Goal: Task Accomplishment & Management: Complete application form

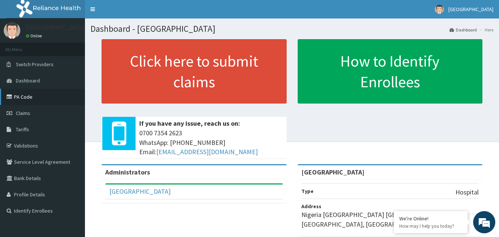
click at [26, 98] on link "PA Code" at bounding box center [42, 97] width 85 height 16
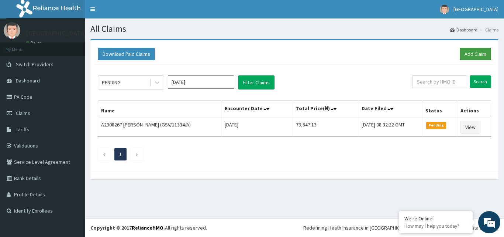
drag, startPoint x: 468, startPoint y: 56, endPoint x: 347, endPoint y: 82, distance: 123.2
click at [467, 56] on link "Add Claim" at bounding box center [475, 54] width 31 height 13
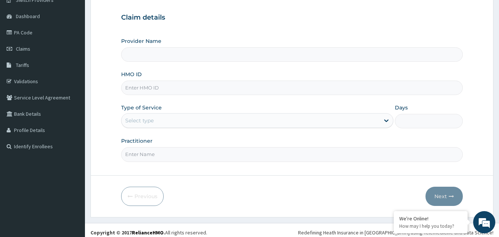
scroll to position [69, 0]
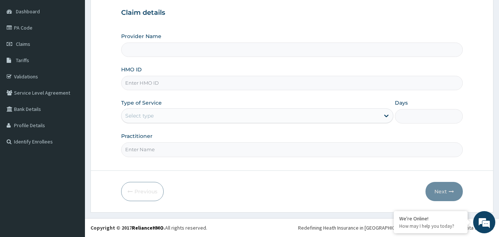
type input "[GEOGRAPHIC_DATA]"
click at [159, 83] on input "HMO ID" at bounding box center [292, 83] width 342 height 14
type input "FMC/11802/A"
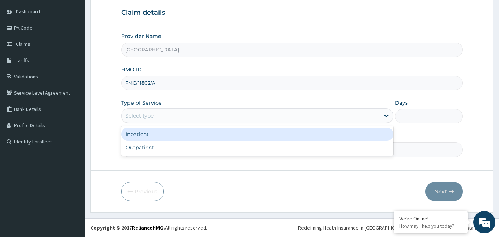
click at [170, 120] on div "Select type" at bounding box center [250, 116] width 258 height 12
click at [148, 137] on div "Inpatient" at bounding box center [257, 133] width 272 height 13
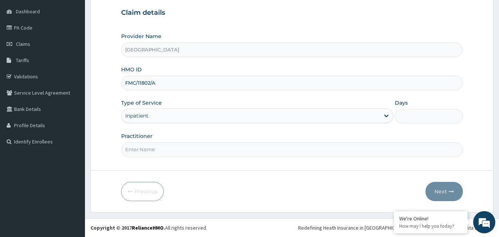
click at [420, 113] on input "Days" at bounding box center [428, 116] width 68 height 14
type input "3"
click at [196, 154] on input "Practitioner" at bounding box center [292, 149] width 342 height 14
type input "DR OKEY"
click at [442, 190] on button "Next" at bounding box center [443, 191] width 37 height 19
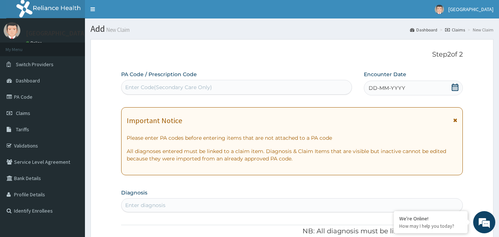
click at [182, 87] on div "Enter Code(Secondary Care Only)" at bounding box center [168, 86] width 87 height 7
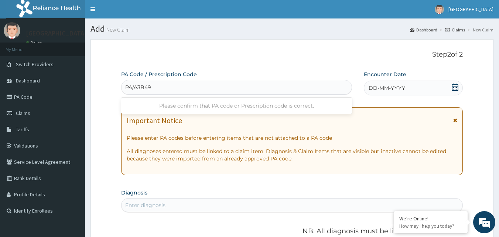
type input "PA/A3B49E"
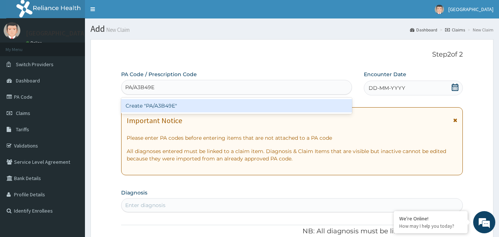
click at [165, 107] on div "Create "PA/A3B49E"" at bounding box center [236, 105] width 231 height 13
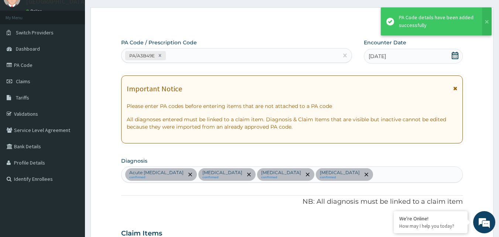
scroll to position [12, 0]
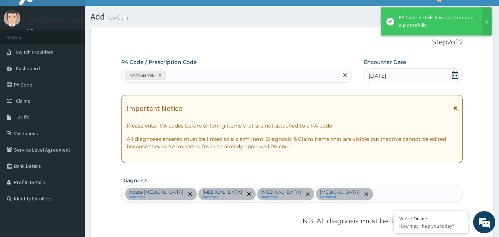
click at [183, 74] on div "PA/A3B49E" at bounding box center [229, 75] width 217 height 12
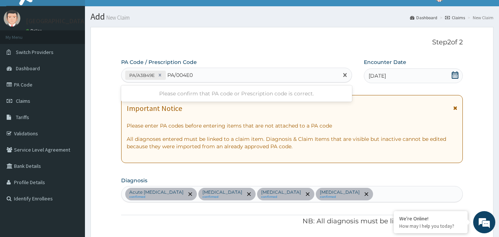
type input "PA/004E0C"
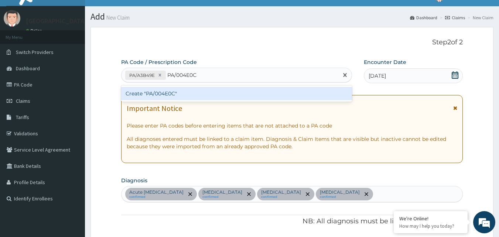
click at [158, 94] on div "Create "PA/004E0C"" at bounding box center [236, 93] width 231 height 13
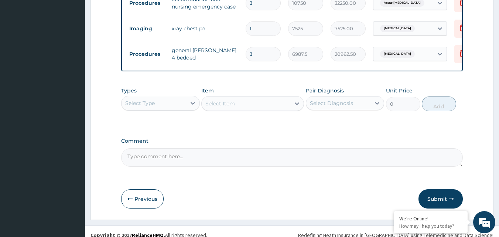
scroll to position [546, 0]
drag, startPoint x: 146, startPoint y: 95, endPoint x: 150, endPoint y: 94, distance: 4.1
click at [149, 99] on div "Select Type" at bounding box center [140, 102] width 30 height 7
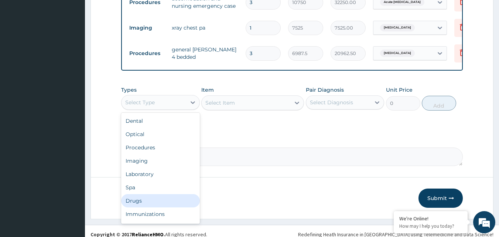
click at [138, 194] on div "Drugs" at bounding box center [160, 200] width 79 height 13
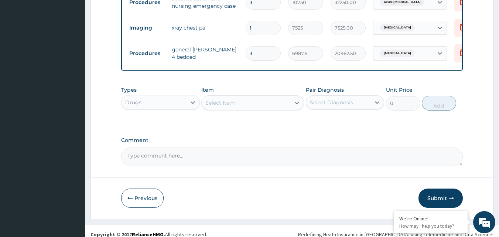
click at [230, 99] on div "Select Item" at bounding box center [220, 102] width 30 height 7
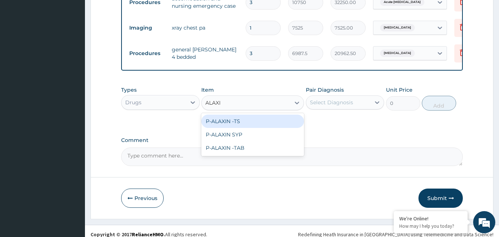
type input "ALAXIN"
click at [252, 114] on div "P-ALAXIN -TS" at bounding box center [252, 120] width 103 height 13
type input "543.95"
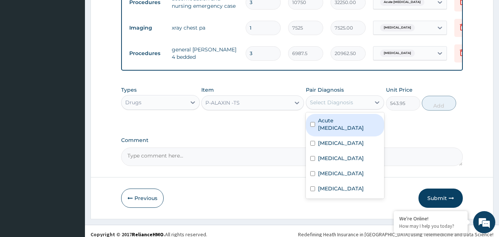
click at [341, 99] on div "Select Diagnosis" at bounding box center [331, 102] width 43 height 7
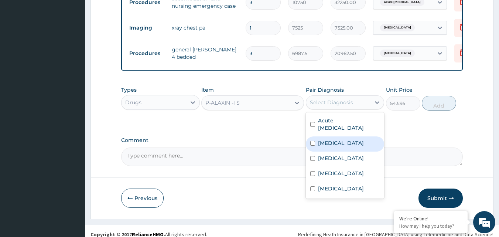
drag, startPoint x: 353, startPoint y: 131, endPoint x: 413, endPoint y: 112, distance: 62.6
click at [355, 139] on label "Falciparum malaria" at bounding box center [341, 142] width 46 height 7
checkbox input "true"
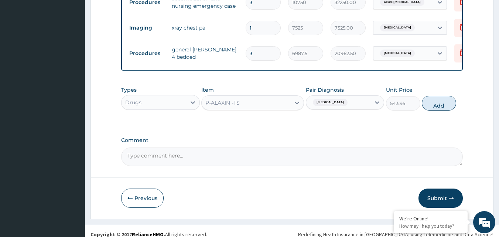
click at [443, 99] on button "Add" at bounding box center [438, 103] width 34 height 15
type input "0"
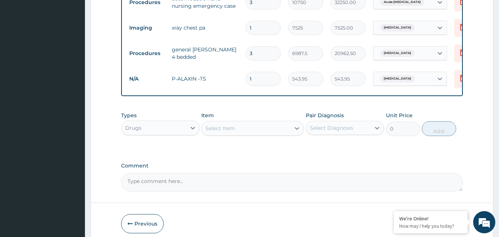
drag, startPoint x: 254, startPoint y: 67, endPoint x: 225, endPoint y: 67, distance: 29.2
click at [225, 67] on tr "N/A P-ALAXIN -TS 1 543.95 543.95 Falciparum malaria Delete" at bounding box center [306, 78] width 362 height 25
type input "9"
type input "4895.55"
type input "9"
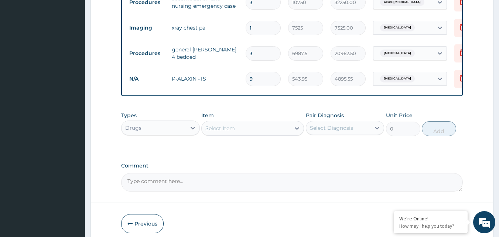
click at [242, 122] on div "Select Item" at bounding box center [245, 128] width 89 height 12
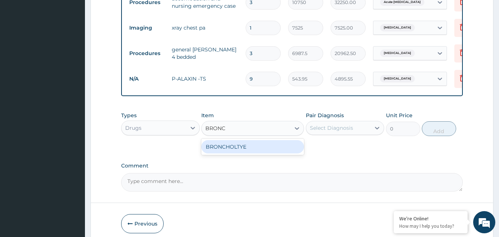
type input "BRONCH"
click at [253, 141] on div "BRONCHOLTYE" at bounding box center [252, 146] width 103 height 13
type input "1773.75"
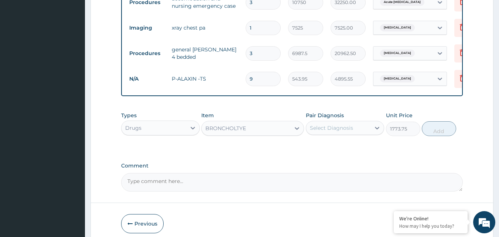
click at [343, 124] on div "Select Diagnosis" at bounding box center [331, 127] width 43 height 7
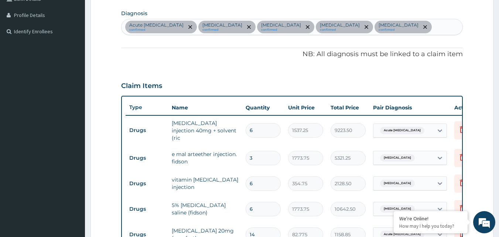
scroll to position [185, 0]
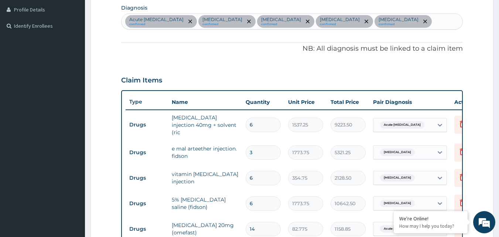
click at [435, 24] on div "Acute gastric ulcer confirmed Falciparum malaria confirmed Bacterial sepsis con…" at bounding box center [291, 21] width 341 height 15
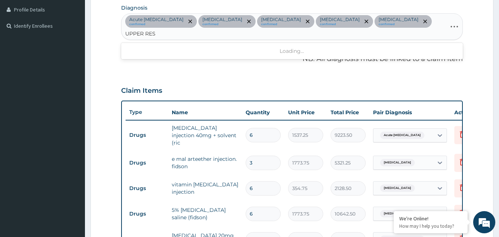
type input "UPPER RESP"
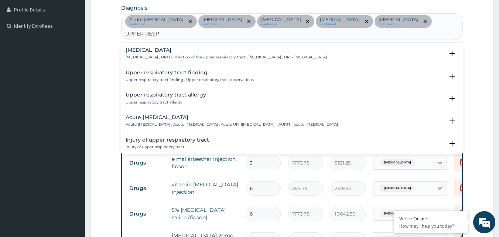
drag, startPoint x: 202, startPoint y: 110, endPoint x: 208, endPoint y: 110, distance: 5.5
click at [208, 114] on div "Acute upper respiratory infection Acute upper respiratory infection , Acute upp…" at bounding box center [231, 120] width 212 height 13
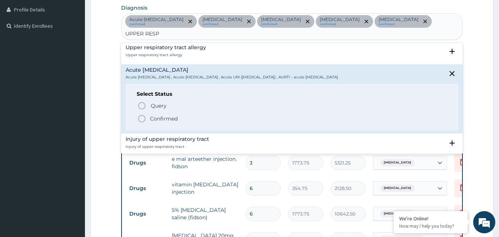
scroll to position [37, 0]
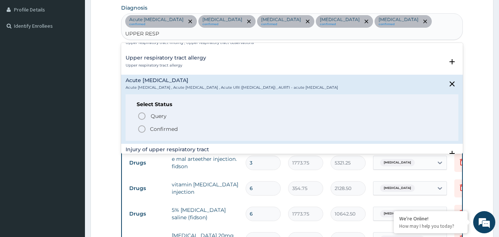
drag, startPoint x: 163, startPoint y: 118, endPoint x: 263, endPoint y: 111, distance: 99.5
click at [164, 125] on p "Confirmed" at bounding box center [164, 128] width 28 height 7
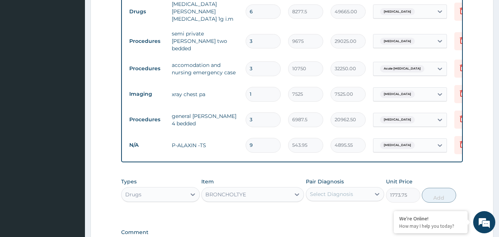
scroll to position [586, 0]
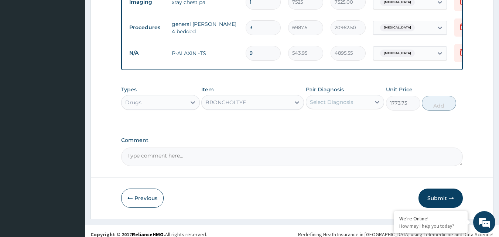
click at [337, 98] on div "Select Diagnosis" at bounding box center [331, 101] width 43 height 7
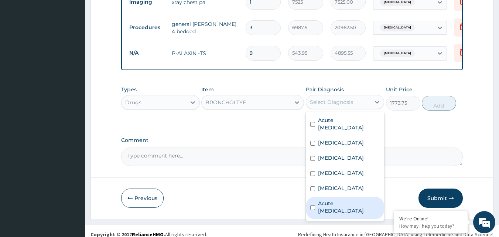
drag, startPoint x: 338, startPoint y: 193, endPoint x: 472, endPoint y: 106, distance: 159.7
click at [338, 199] on label "Acute upper respiratory infection" at bounding box center [349, 206] width 62 height 15
checkbox input "true"
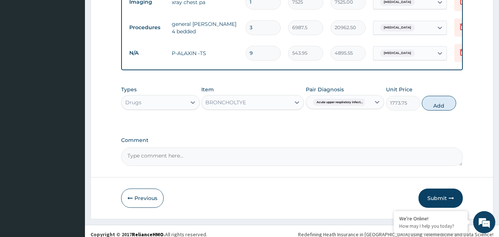
click at [436, 96] on button "Add" at bounding box center [438, 103] width 34 height 15
type input "0"
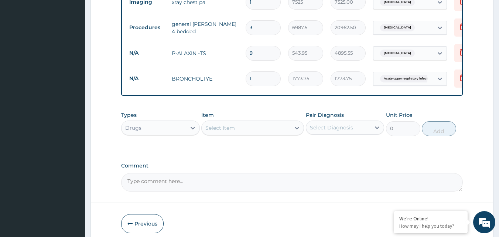
click at [226, 124] on div "Select Item" at bounding box center [220, 127] width 30 height 7
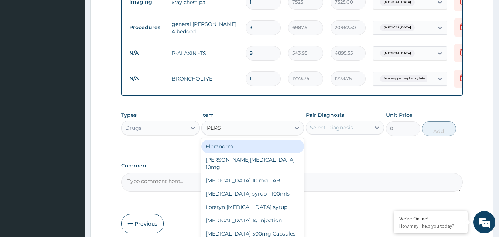
type input "LORAT"
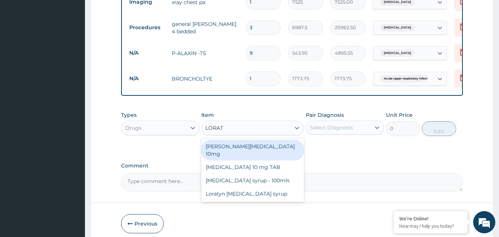
click at [269, 139] on div "Loratyn Loratadine 10mg" at bounding box center [252, 149] width 103 height 21
type input "88.6875"
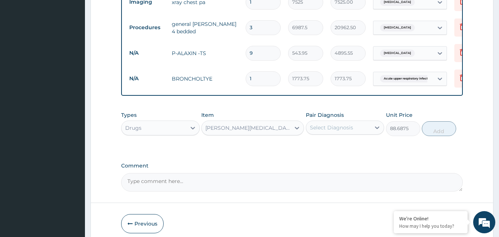
click at [343, 124] on div "Select Diagnosis" at bounding box center [331, 127] width 43 height 7
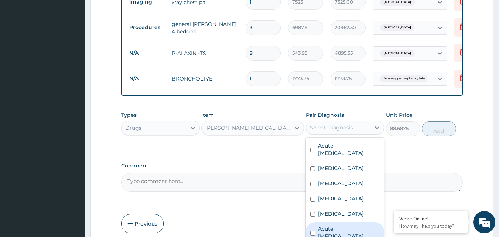
click at [347, 225] on label "Acute upper respiratory infection" at bounding box center [349, 232] width 62 height 15
checkbox input "true"
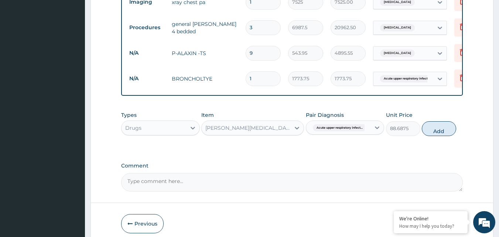
drag, startPoint x: 439, startPoint y: 124, endPoint x: 218, endPoint y: 69, distance: 227.4
click at [438, 124] on button "Add" at bounding box center [438, 128] width 34 height 15
type input "0"
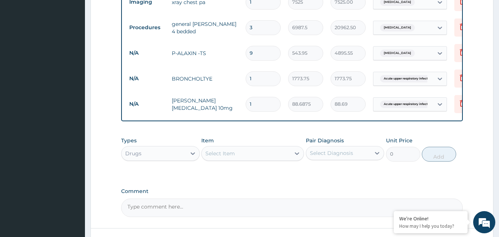
drag, startPoint x: 254, startPoint y: 94, endPoint x: 224, endPoint y: 94, distance: 29.5
click at [224, 94] on tr "N/A Loratyn Loratadine 10mg 1 88.6875 88.69 Acute upper respiratory infect... D…" at bounding box center [306, 103] width 362 height 25
type input "6"
type input "532.13"
type input "6"
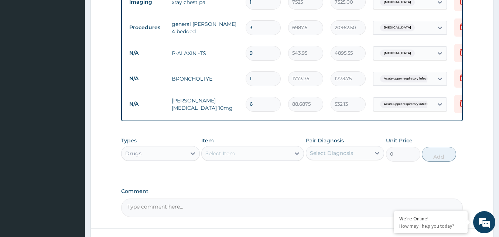
click at [224, 149] on div "Select Item" at bounding box center [220, 152] width 30 height 7
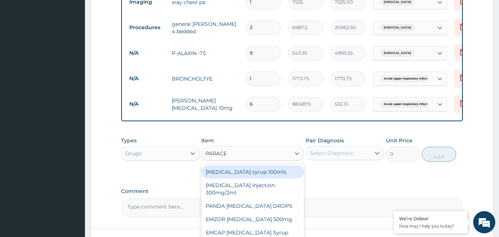
type input "PARACET"
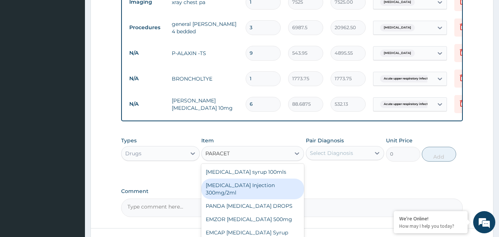
click at [248, 179] on div "PARACETAMOL Injection 300mg/2ml" at bounding box center [252, 188] width 103 height 21
type input "260.15"
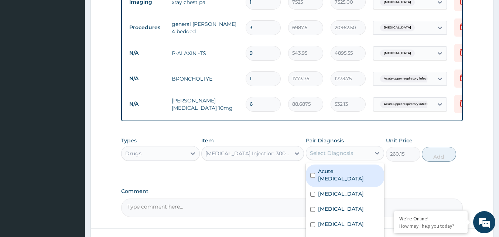
click at [344, 149] on div "Select Diagnosis" at bounding box center [331, 152] width 43 height 7
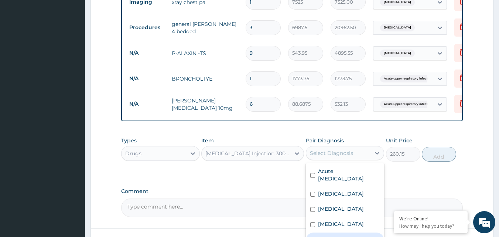
click at [346, 235] on label "Bronchopneumonia" at bounding box center [341, 238] width 46 height 7
checkbox input "true"
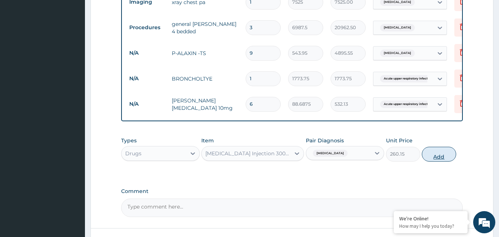
click at [427, 150] on button "Add" at bounding box center [438, 153] width 34 height 15
type input "0"
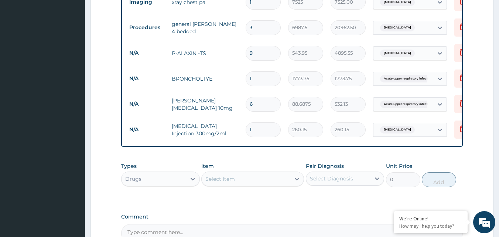
drag, startPoint x: 257, startPoint y: 115, endPoint x: 221, endPoint y: 117, distance: 36.2
click at [221, 117] on tr "N/A PARACETAMOL Injection 300mg/2ml 1 260.15 260.15 Bronchopneumonia Delete" at bounding box center [306, 129] width 362 height 25
type input "8"
type input "2081.20"
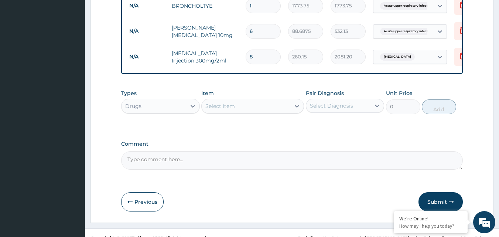
scroll to position [659, 0]
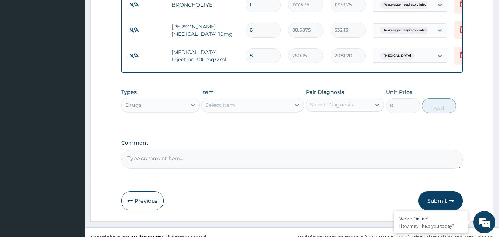
type input "8"
click at [228, 101] on div "Select Item" at bounding box center [220, 104] width 30 height 7
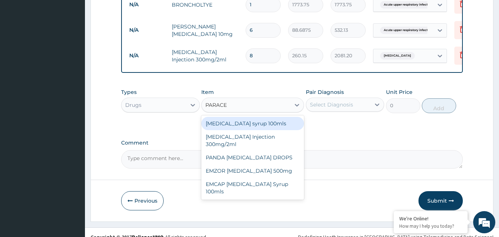
type input "PARACET"
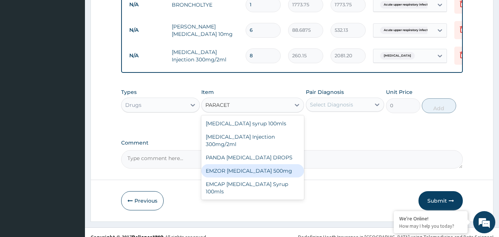
click at [272, 168] on div "EMZOR [MEDICAL_DATA] 500mg" at bounding box center [252, 170] width 103 height 13
type input "23.65"
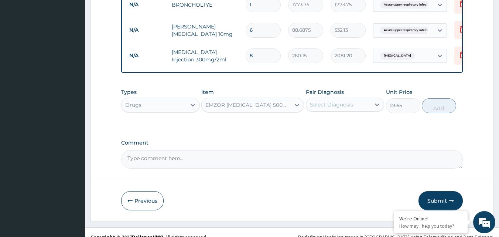
click at [328, 101] on div "Select Diagnosis" at bounding box center [331, 104] width 43 height 7
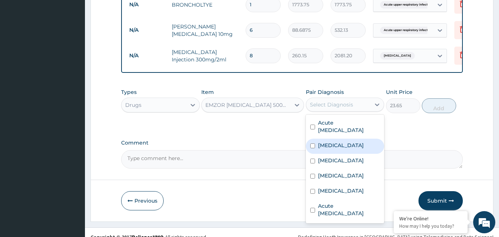
click at [347, 141] on label "Falciparum malaria" at bounding box center [341, 144] width 46 height 7
checkbox input "true"
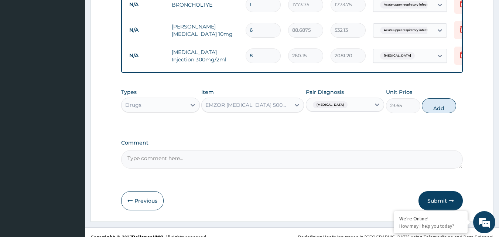
drag, startPoint x: 437, startPoint y: 98, endPoint x: 254, endPoint y: 46, distance: 190.3
click at [436, 98] on button "Add" at bounding box center [438, 105] width 34 height 15
type input "0"
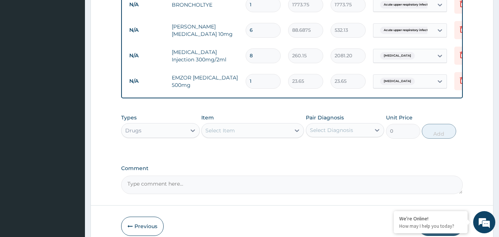
type input "18"
type input "425.70"
type input "18"
click at [170, 124] on div "Drugs" at bounding box center [153, 130] width 65 height 12
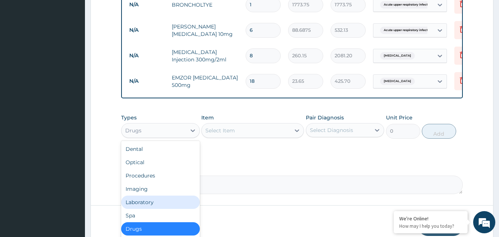
click at [151, 195] on div "Laboratory" at bounding box center [160, 201] width 79 height 13
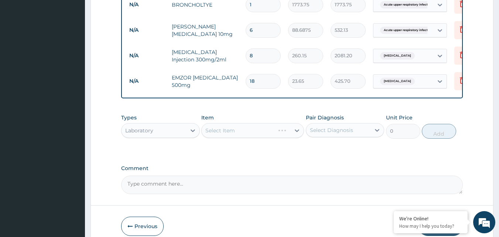
click at [231, 124] on div "Select Item" at bounding box center [252, 130] width 103 height 15
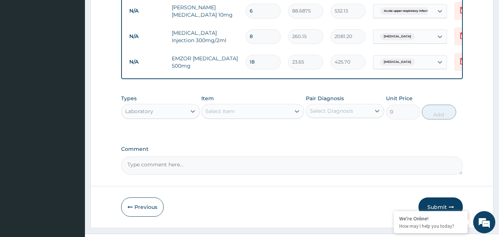
scroll to position [687, 0]
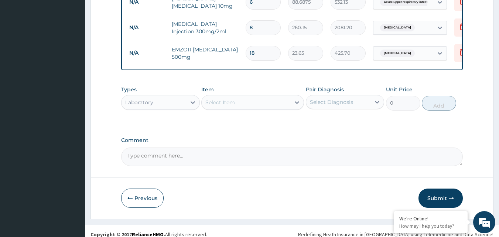
click at [258, 96] on div "Select Item" at bounding box center [245, 102] width 89 height 12
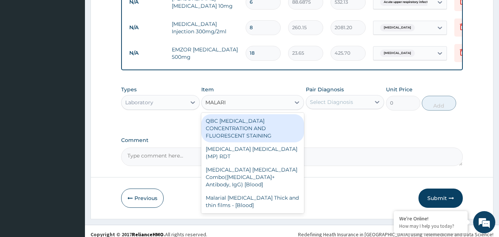
type input "MALARIA"
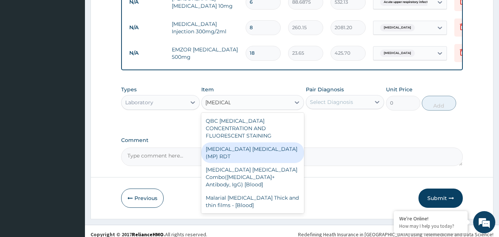
drag, startPoint x: 270, startPoint y: 134, endPoint x: 330, endPoint y: 104, distance: 66.5
click at [270, 142] on div "[MEDICAL_DATA] [MEDICAL_DATA] (MP) RDT" at bounding box center [252, 152] width 103 height 21
type input "1612.5"
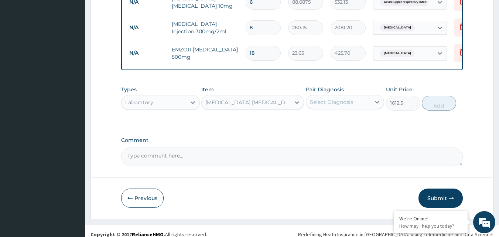
click at [342, 98] on div "Select Diagnosis" at bounding box center [331, 101] width 43 height 7
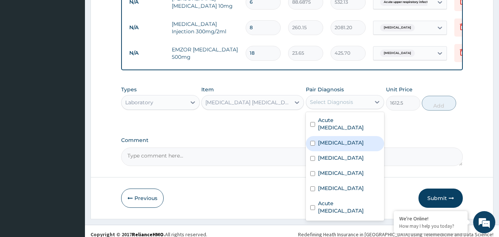
drag, startPoint x: 351, startPoint y: 128, endPoint x: 454, endPoint y: 126, distance: 103.3
click at [354, 139] on label "Falciparum malaria" at bounding box center [341, 142] width 46 height 7
checkbox input "true"
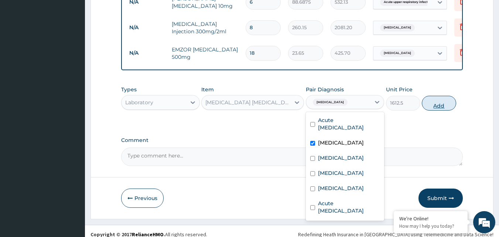
click at [436, 98] on button "Add" at bounding box center [438, 103] width 34 height 15
type input "0"
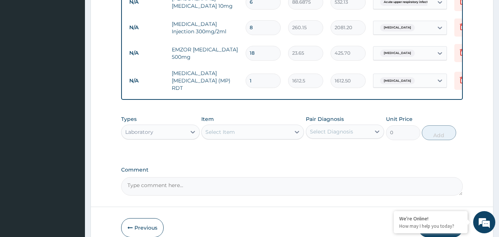
click at [227, 128] on div "Select Item" at bounding box center [220, 131] width 30 height 7
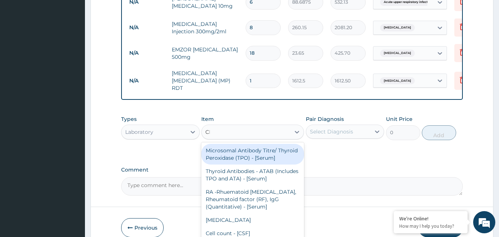
type input "CBC"
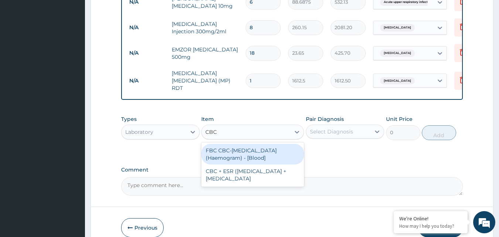
drag, startPoint x: 232, startPoint y: 145, endPoint x: 262, endPoint y: 143, distance: 30.0
click at [238, 144] on div "FBC CBC-[MEDICAL_DATA] (Haemogram) - [Blood]" at bounding box center [252, 154] width 103 height 21
type input "4300"
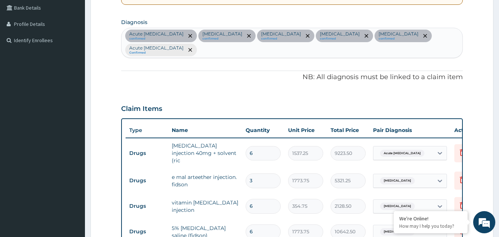
scroll to position [97, 0]
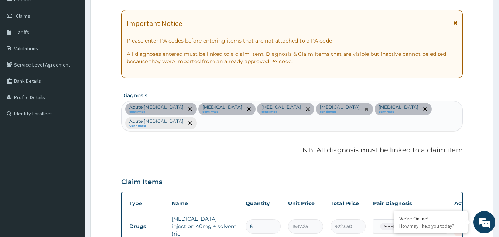
click at [247, 123] on div "Acute gastric ulcer confirmed Falciparum malaria confirmed Bacterial sepsis con…" at bounding box center [291, 116] width 341 height 30
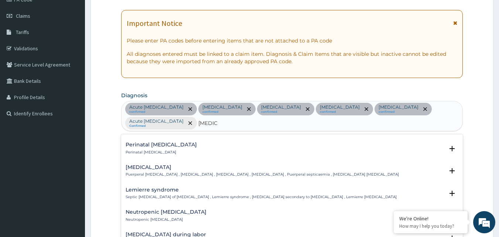
scroll to position [111, 0]
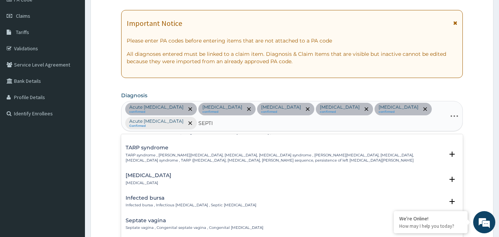
type input "SEPTIC"
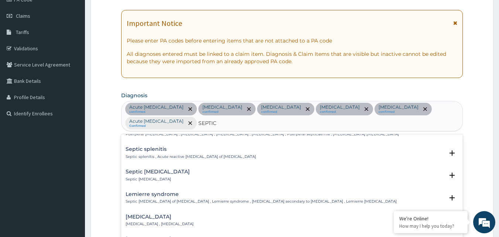
scroll to position [185, 0]
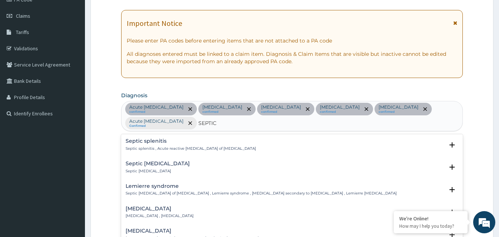
click at [164, 207] on div "Septicemic plague Septicemic plague , Septicaemic plague" at bounding box center [159, 212] width 68 height 13
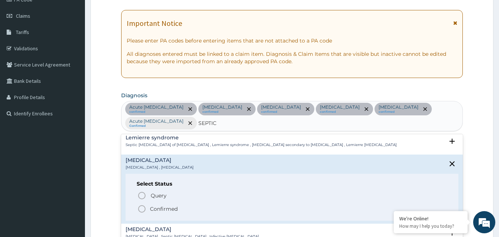
scroll to position [258, 0]
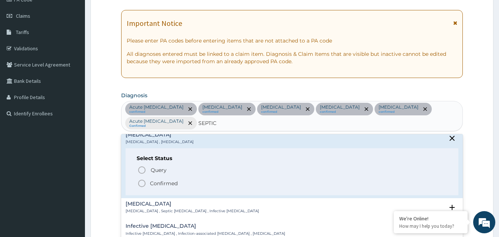
click at [173, 179] on p "Confirmed" at bounding box center [164, 182] width 28 height 7
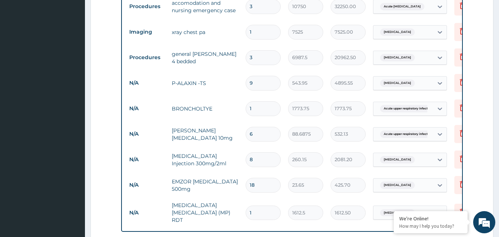
scroll to position [713, 0]
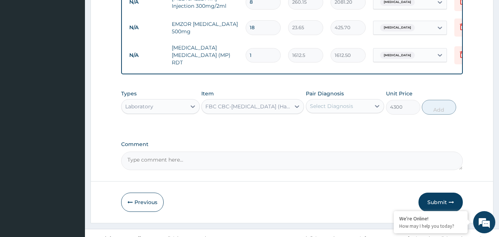
click at [338, 102] on div "Select Diagnosis" at bounding box center [331, 105] width 43 height 7
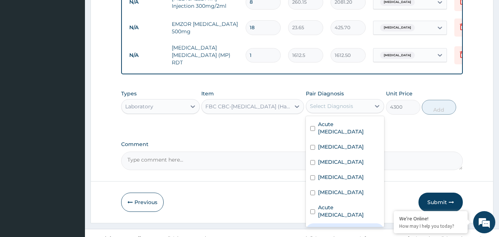
click at [351, 226] on label "Septicemic plague" at bounding box center [341, 229] width 46 height 7
checkbox input "true"
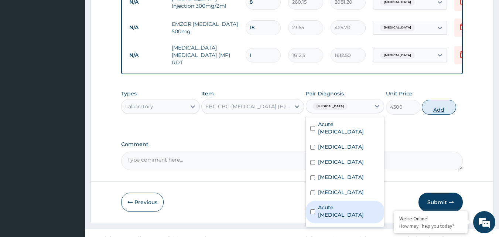
click at [438, 100] on button "Add" at bounding box center [438, 107] width 34 height 15
type input "0"
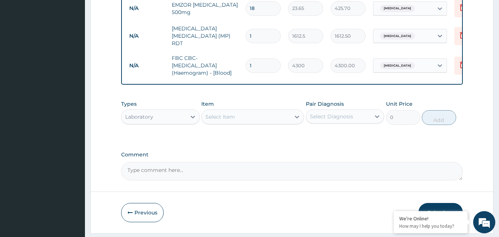
scroll to position [742, 0]
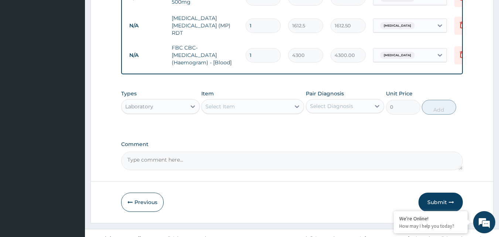
click at [153, 103] on div "Laboratory" at bounding box center [139, 106] width 28 height 7
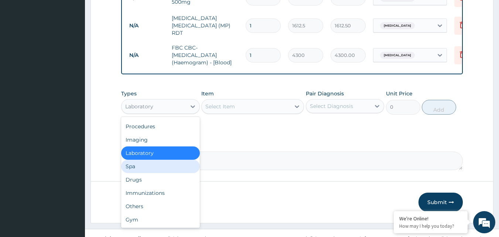
scroll to position [0, 0]
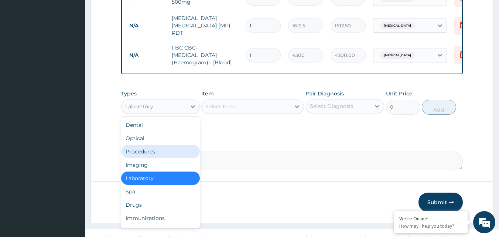
click at [151, 145] on div "Procedures" at bounding box center [160, 151] width 79 height 13
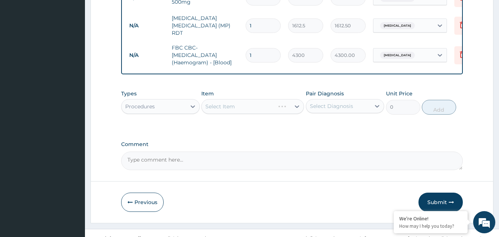
click at [242, 99] on div "Select Item" at bounding box center [252, 106] width 103 height 15
click at [242, 100] on div "Select Item" at bounding box center [245, 106] width 89 height 12
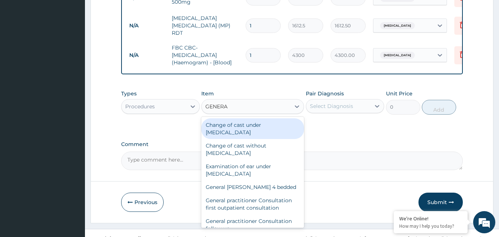
type input "GENERAL"
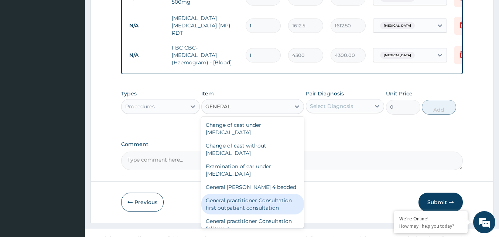
click at [251, 196] on div "General practitioner Consultation first outpatient consultation" at bounding box center [252, 203] width 103 height 21
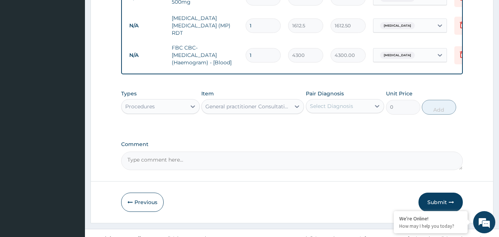
type input "3547.5"
click at [371, 99] on div at bounding box center [376, 105] width 13 height 13
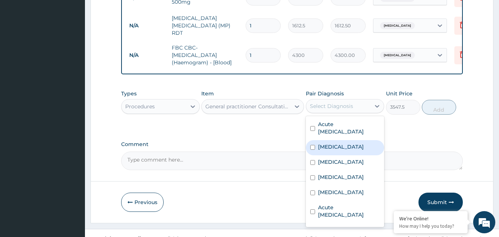
drag, startPoint x: 346, startPoint y: 129, endPoint x: 393, endPoint y: 129, distance: 47.2
click at [347, 143] on label "Falciparum malaria" at bounding box center [341, 146] width 46 height 7
checkbox input "true"
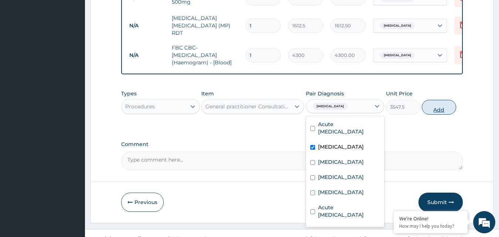
click at [439, 100] on button "Add" at bounding box center [438, 107] width 34 height 15
type input "0"
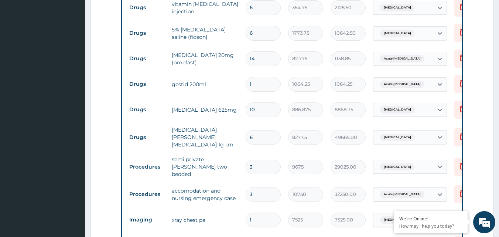
scroll to position [373, 0]
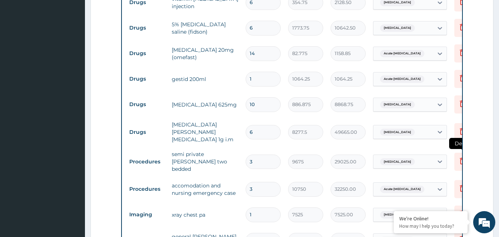
click at [458, 156] on icon at bounding box center [462, 160] width 9 height 9
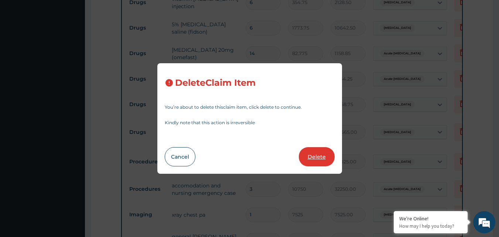
click at [312, 159] on button "Delete" at bounding box center [317, 156] width 36 height 19
type input "10750"
type input "32250.00"
type input "1"
type input "7525"
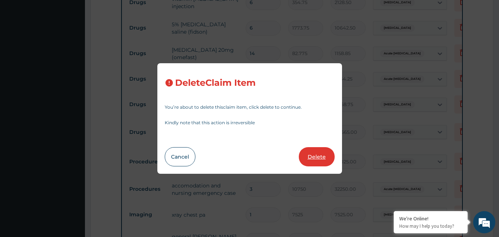
type input "7525.00"
type input "3"
type input "6987.5"
type input "20962.50"
type input "9"
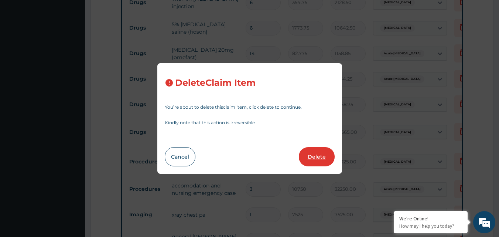
type input "543.95"
type input "4895.55"
type input "1"
type input "1773.75"
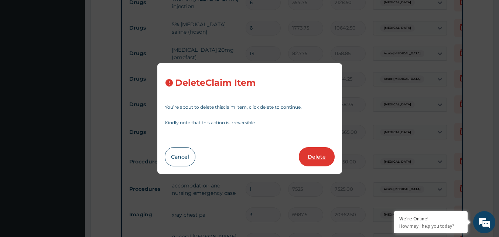
type input "6"
type input "88.6875"
type input "532.13"
type input "8"
type input "260.15"
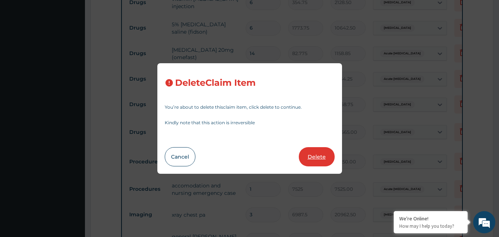
type input "2081.20"
type input "18"
type input "23.65"
type input "425.70"
type input "1"
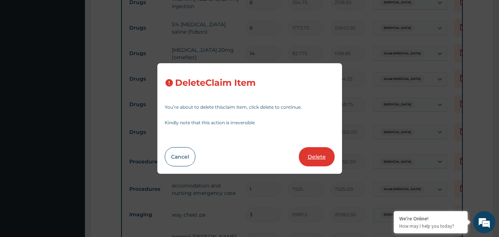
type input "1612.5"
type input "1612.50"
type input "4300"
type input "4300.00"
type input "3547.5"
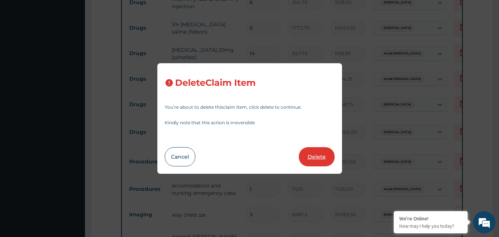
type input "3547.50"
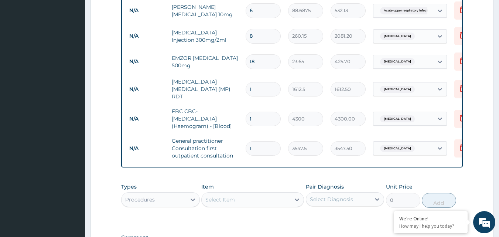
scroll to position [746, 0]
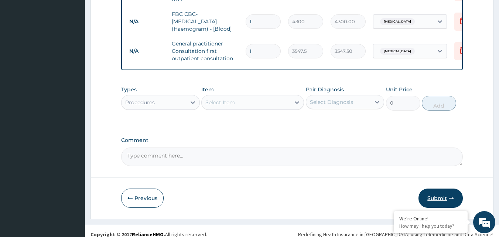
click at [436, 192] on button "Submit" at bounding box center [440, 197] width 44 height 19
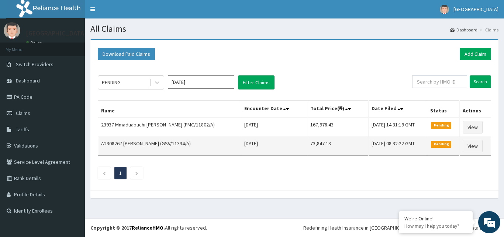
drag, startPoint x: 27, startPoint y: 96, endPoint x: 211, endPoint y: 148, distance: 191.3
click at [28, 96] on link "PA Code" at bounding box center [42, 97] width 85 height 16
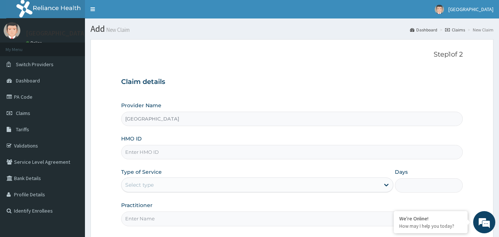
click at [148, 155] on input "HMO ID" at bounding box center [292, 152] width 342 height 14
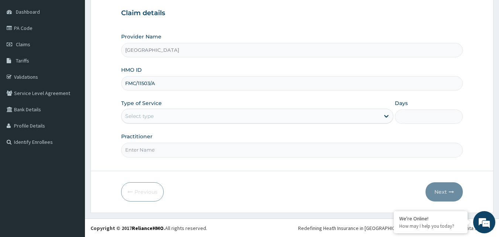
scroll to position [69, 0]
type input "FMC/11503/A"
click at [182, 117] on div "Select type" at bounding box center [250, 116] width 258 height 12
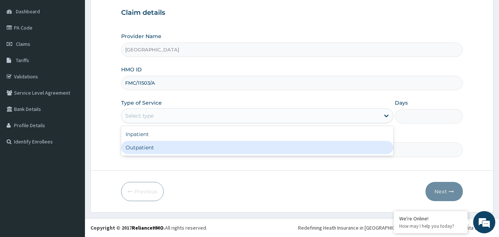
click at [135, 149] on div "Outpatient" at bounding box center [257, 147] width 272 height 13
type input "1"
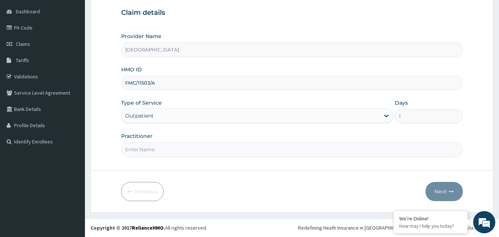
click at [161, 153] on input "Practitioner" at bounding box center [292, 149] width 342 height 14
type input "DR OKEY"
click at [434, 192] on button "Next" at bounding box center [443, 191] width 37 height 19
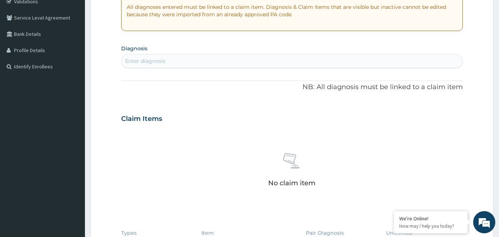
scroll to position [143, 0]
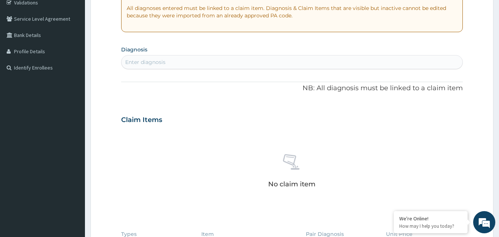
click at [174, 59] on div "Enter diagnosis" at bounding box center [291, 62] width 341 height 12
type input "GASTROENTE"
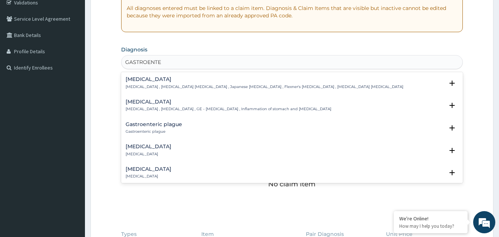
click at [171, 151] on p "Acute gastroenteritis" at bounding box center [148, 153] width 46 height 5
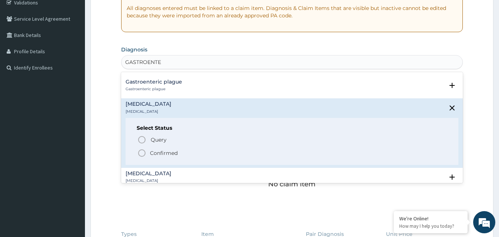
scroll to position [74, 0]
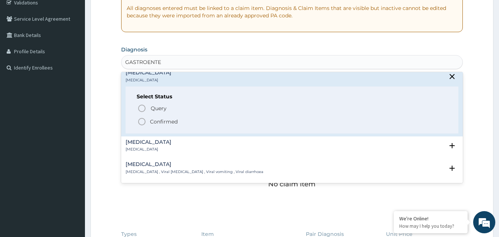
drag, startPoint x: 166, startPoint y: 125, endPoint x: 170, endPoint y: 124, distance: 4.8
click at [166, 124] on p "Confirmed" at bounding box center [164, 121] width 28 height 7
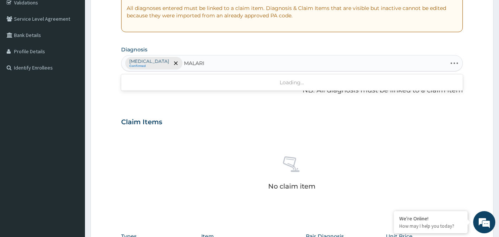
type input "MALARIA"
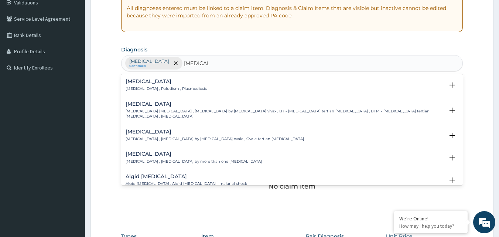
click at [201, 159] on p "Mixed malaria , Malaria by more than one parasite" at bounding box center [193, 161] width 136 height 5
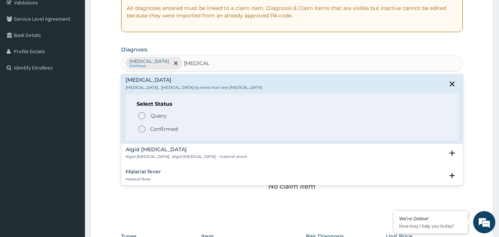
click at [166, 125] on p "Confirmed" at bounding box center [164, 128] width 28 height 7
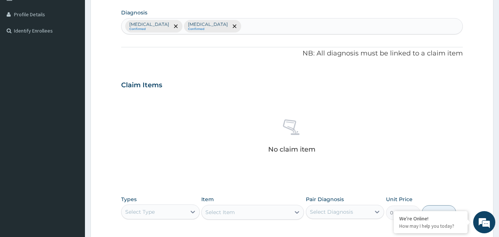
scroll to position [254, 0]
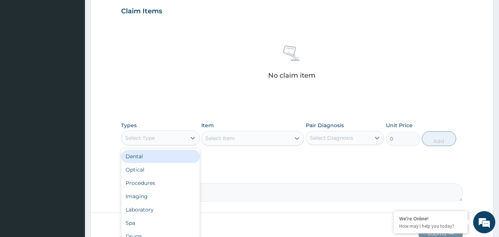
click at [164, 136] on div "Select Type" at bounding box center [153, 138] width 65 height 12
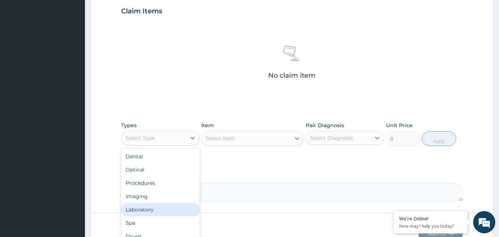
click at [146, 211] on div "Laboratory" at bounding box center [160, 209] width 79 height 13
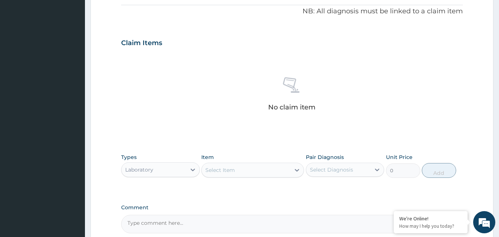
scroll to position [221, 0]
click at [230, 170] on div "Select Item" at bounding box center [220, 169] width 30 height 7
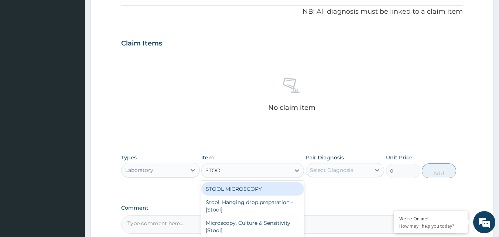
type input "STOOL"
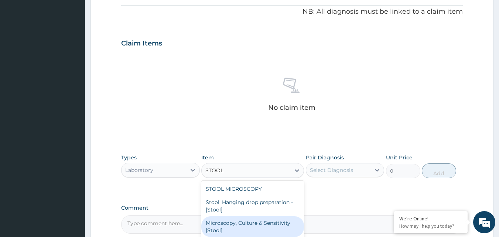
click at [250, 223] on div "Microscopy, Culture & Sensitivity [Stool]" at bounding box center [252, 226] width 103 height 21
type input "4837.5"
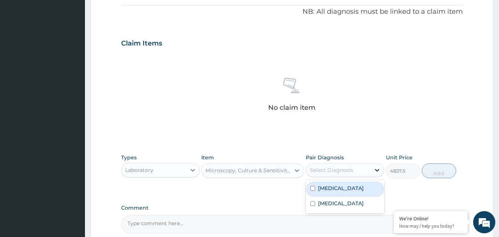
click at [375, 170] on icon at bounding box center [376, 169] width 7 height 7
click at [359, 192] on div "Acute gastroenteritis" at bounding box center [345, 188] width 79 height 15
checkbox input "true"
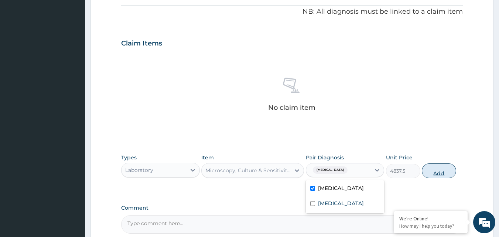
click at [427, 175] on button "Add" at bounding box center [438, 170] width 34 height 15
type input "0"
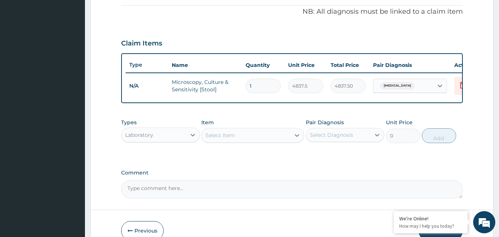
click at [232, 139] on div "Select Item" at bounding box center [220, 134] width 30 height 7
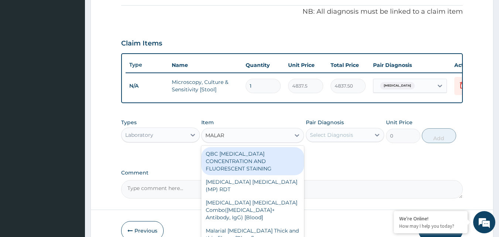
type input "MALARI"
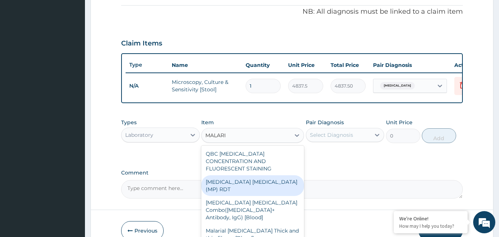
click at [276, 180] on div "MALARIA PARASITE (MP) RDT" at bounding box center [252, 185] width 103 height 21
type input "1612.5"
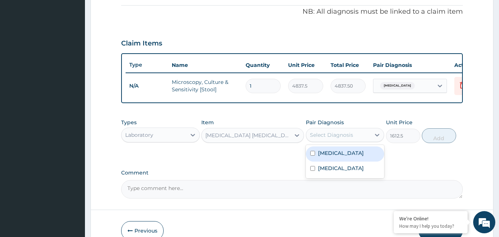
click at [361, 141] on div "Select Diagnosis" at bounding box center [338, 135] width 65 height 12
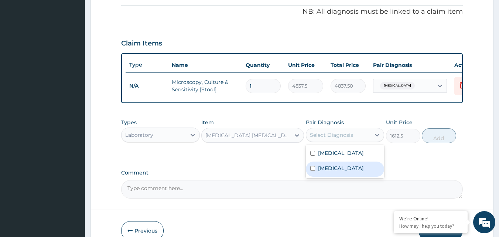
click at [341, 172] on label "Mixed malaria" at bounding box center [341, 167] width 46 height 7
checkbox input "true"
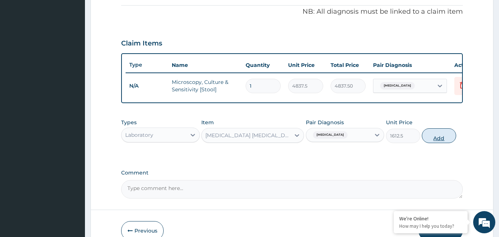
click at [433, 141] on button "Add" at bounding box center [438, 135] width 34 height 15
type input "0"
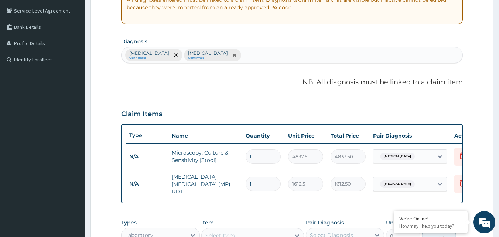
scroll to position [148, 0]
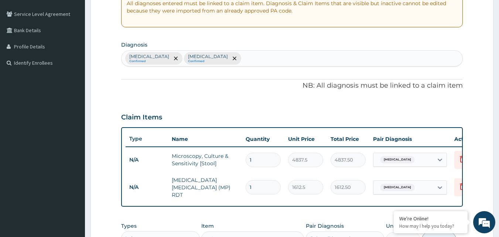
click at [270, 60] on div "Acute gastroenteritis Confirmed Mixed malaria Confirmed" at bounding box center [291, 58] width 341 height 15
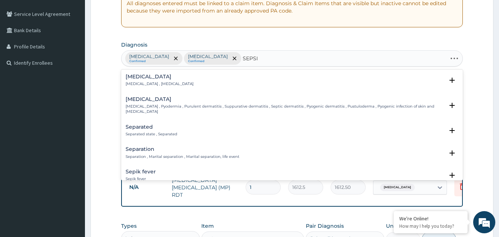
type input "SEPSIS"
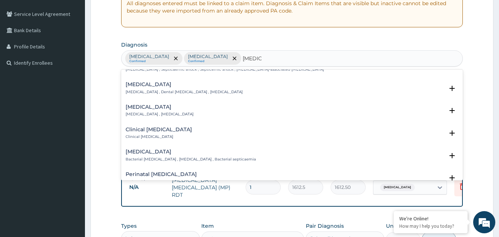
scroll to position [74, 0]
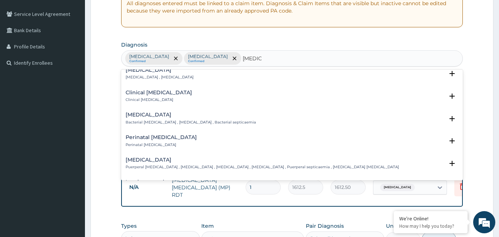
click at [204, 118] on div "Bacterial sepsis Bacterial septicemia , Bacterial sepsis , Bacterial septicaemia" at bounding box center [190, 118] width 130 height 13
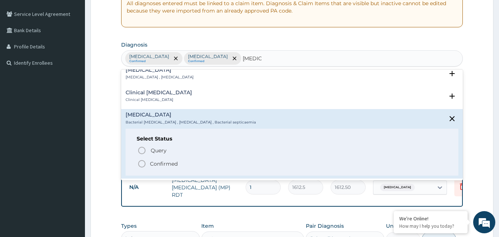
click at [173, 163] on p "Confirmed" at bounding box center [164, 163] width 28 height 7
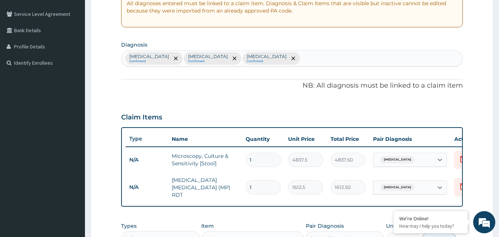
scroll to position [221, 0]
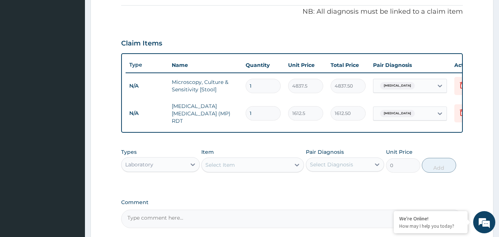
click at [222, 168] on div "Select Item" at bounding box center [220, 164] width 30 height 7
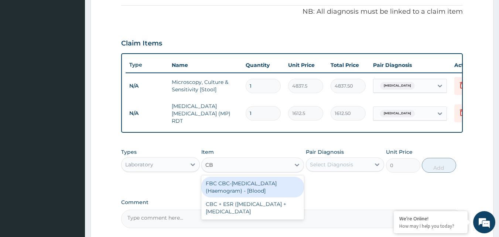
type input "CBC"
click at [280, 186] on div "FBC CBC-Complete Blood Count (Haemogram) - [Blood]" at bounding box center [252, 186] width 103 height 21
type input "4300"
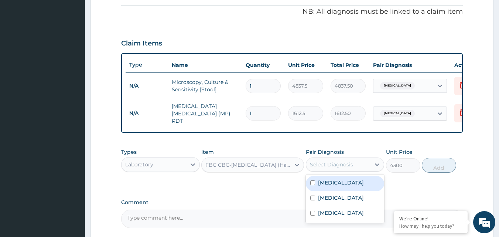
click at [330, 165] on div "Select Diagnosis" at bounding box center [331, 164] width 43 height 7
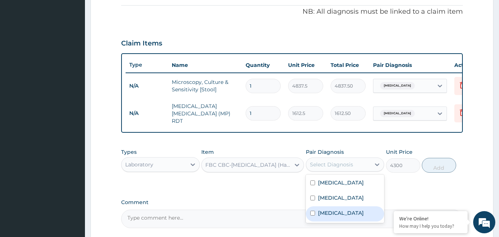
click at [346, 215] on label "Bacterial sepsis" at bounding box center [341, 212] width 46 height 7
checkbox input "true"
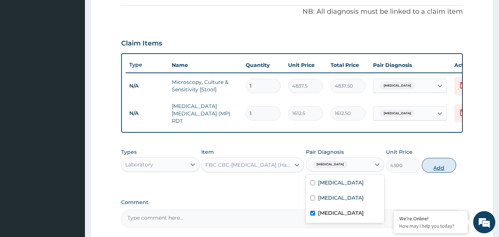
click at [431, 166] on button "Add" at bounding box center [438, 165] width 34 height 15
type input "0"
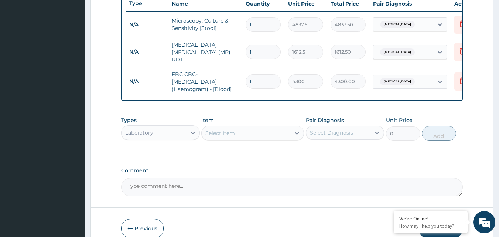
scroll to position [321, 0]
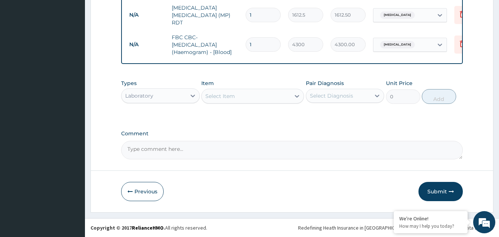
click at [172, 96] on div "Laboratory" at bounding box center [153, 96] width 65 height 12
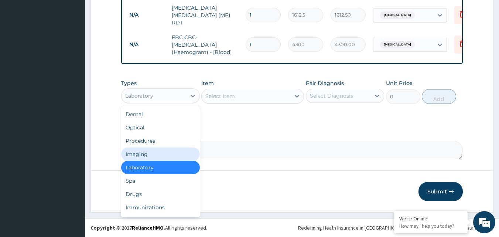
scroll to position [25, 0]
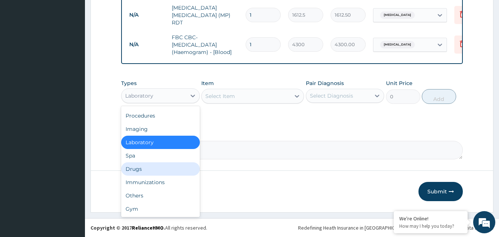
drag, startPoint x: 132, startPoint y: 170, endPoint x: 139, endPoint y: 170, distance: 7.0
click at [132, 170] on div "Drugs" at bounding box center [160, 168] width 79 height 13
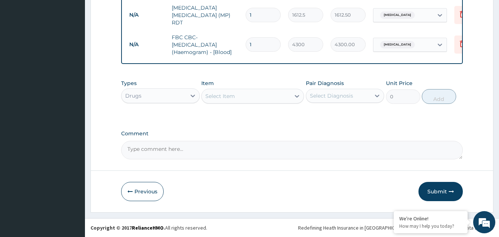
click at [235, 97] on div "Select Item" at bounding box center [245, 96] width 89 height 12
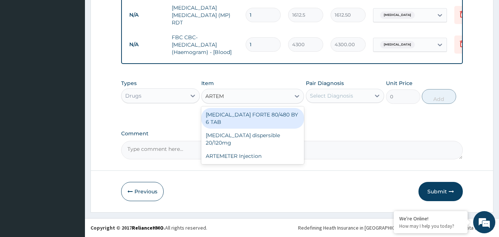
type input "ARTEME"
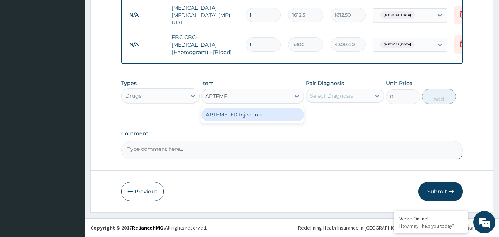
click at [244, 114] on div "ARTEMETER Injection" at bounding box center [252, 114] width 103 height 13
type input "946"
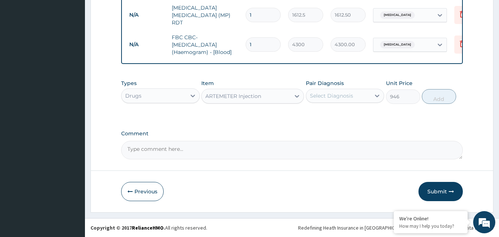
click at [328, 98] on div "Select Diagnosis" at bounding box center [331, 95] width 43 height 7
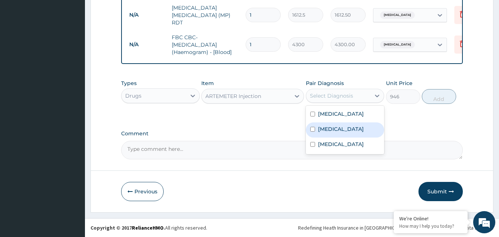
drag, startPoint x: 333, startPoint y: 131, endPoint x: 380, endPoint y: 130, distance: 47.2
click at [336, 130] on label "[MEDICAL_DATA]" at bounding box center [341, 128] width 46 height 7
checkbox input "true"
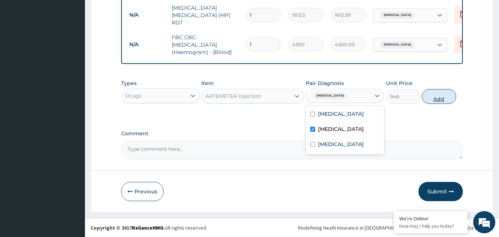
click at [436, 98] on button "Add" at bounding box center [438, 96] width 34 height 15
type input "0"
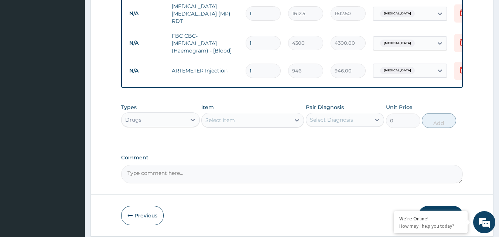
drag, startPoint x: 269, startPoint y: 68, endPoint x: 202, endPoint y: 68, distance: 67.2
click at [202, 68] on tr "N/A ARTEMETER Injection 1 946 946.00 Mixed malaria Delete" at bounding box center [306, 70] width 362 height 25
type input "6"
type input "5676.00"
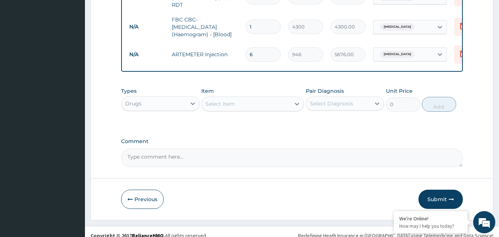
scroll to position [346, 0]
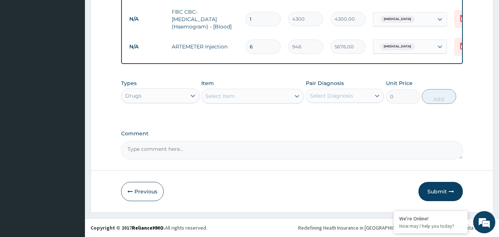
type input "6"
click at [220, 95] on div "Select Item" at bounding box center [220, 95] width 30 height 7
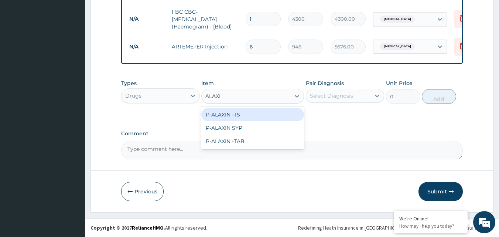
type input "ALAXIN"
click at [244, 116] on div "P-ALAXIN -TS" at bounding box center [252, 114] width 103 height 13
type input "543.95"
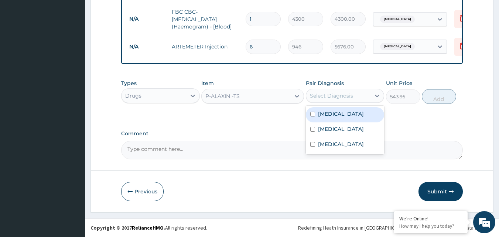
click at [319, 96] on div "Select Diagnosis" at bounding box center [331, 95] width 43 height 7
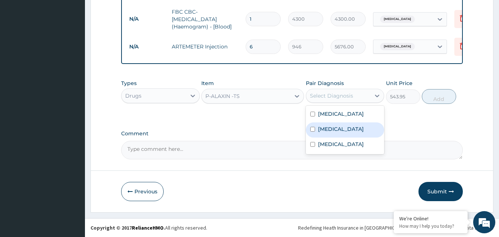
click at [331, 129] on label "[MEDICAL_DATA]" at bounding box center [341, 128] width 46 height 7
checkbox input "true"
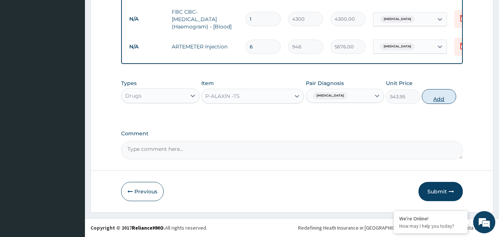
click at [442, 97] on button "Add" at bounding box center [438, 96] width 34 height 15
type input "0"
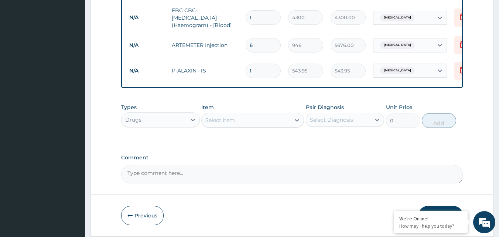
drag, startPoint x: 261, startPoint y: 66, endPoint x: 214, endPoint y: 66, distance: 46.9
click at [217, 66] on tr "N/A P-ALAXIN -TS 1 543.95 543.95 Mixed malaria Delete" at bounding box center [306, 70] width 362 height 25
type input "9"
type input "4895.55"
type input "9"
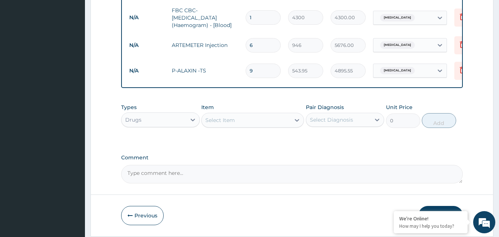
click at [216, 122] on div "Select Item" at bounding box center [220, 119] width 30 height 7
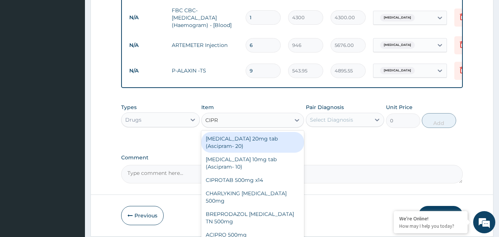
type input "CIPRO"
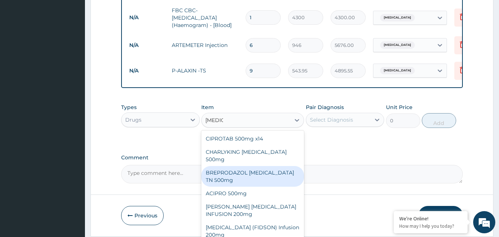
click at [266, 176] on div "BREPRODAZOL [MEDICAL_DATA] TN 500mg" at bounding box center [252, 176] width 103 height 21
type input "177.375"
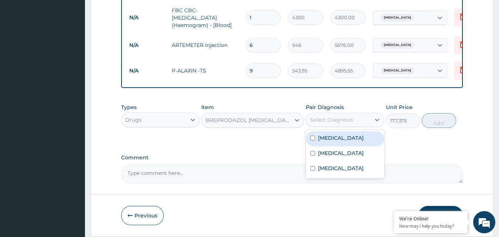
click at [320, 123] on div "Select Diagnosis" at bounding box center [331, 119] width 43 height 7
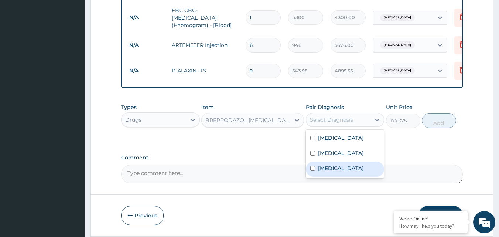
click at [334, 170] on label "[MEDICAL_DATA]" at bounding box center [341, 167] width 46 height 7
checkbox input "true"
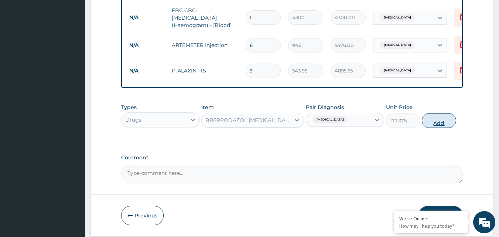
click at [434, 121] on button "Add" at bounding box center [438, 120] width 34 height 15
type input "0"
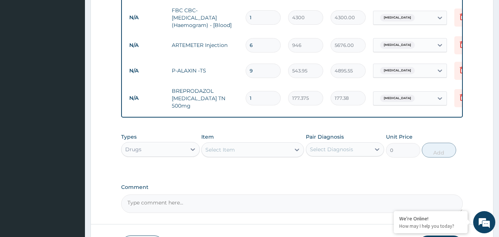
drag, startPoint x: 261, startPoint y: 91, endPoint x: 248, endPoint y: 92, distance: 12.9
click at [248, 92] on input "1" at bounding box center [262, 98] width 35 height 14
click at [261, 94] on input "1" at bounding box center [262, 98] width 35 height 14
type input "10"
type input "1773.75"
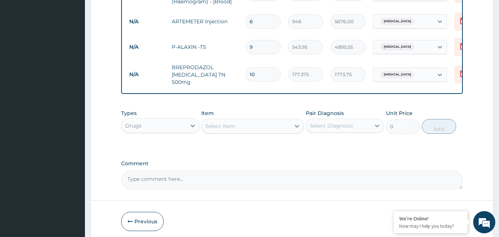
scroll to position [383, 0]
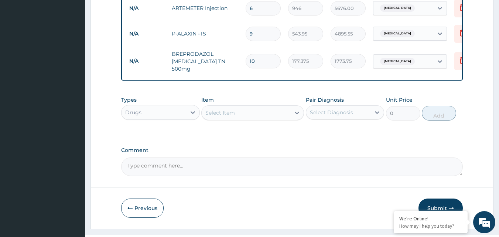
type input "10"
click at [231, 109] on div "Select Item" at bounding box center [220, 112] width 30 height 7
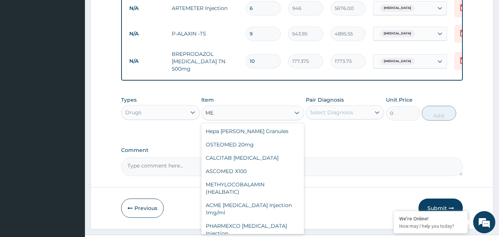
type input "M"
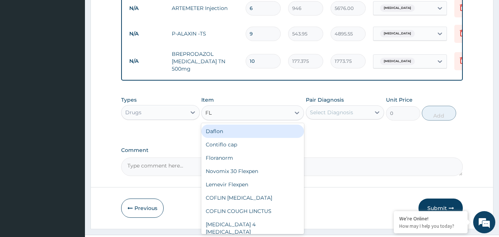
type input "FLA"
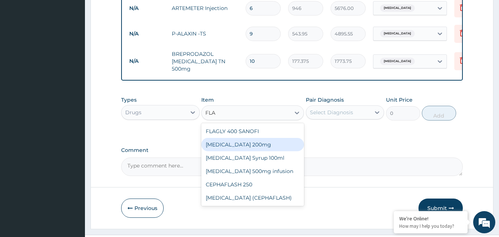
click at [230, 142] on div "[MEDICAL_DATA] 200mg" at bounding box center [252, 144] width 103 height 13
type input "47.3"
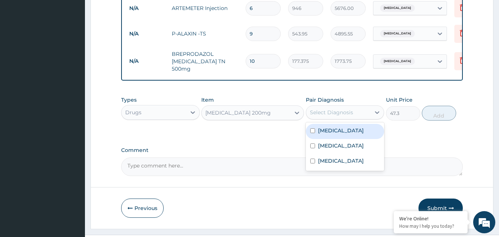
click at [323, 112] on div "Select Diagnosis" at bounding box center [331, 111] width 43 height 7
click at [347, 127] on label "[MEDICAL_DATA]" at bounding box center [341, 130] width 46 height 7
checkbox input "true"
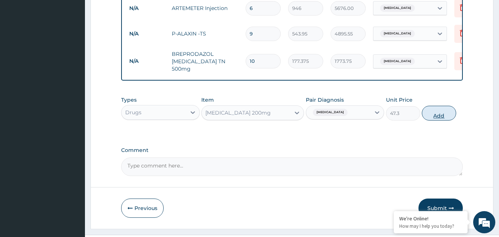
click at [443, 111] on button "Add" at bounding box center [438, 113] width 34 height 15
type input "0"
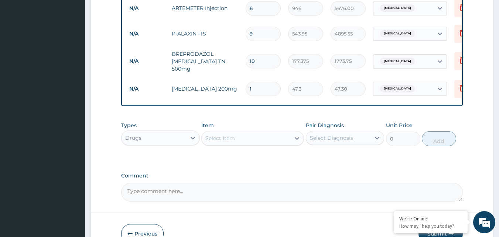
drag, startPoint x: 258, startPoint y: 82, endPoint x: 189, endPoint y: 75, distance: 69.0
click at [195, 77] on tr "N/A Flagyl 200mg 1 47.3 47.30 Acute gastroenteritis Delete" at bounding box center [306, 88] width 362 height 25
type input "2"
type input "94.60"
type input "22"
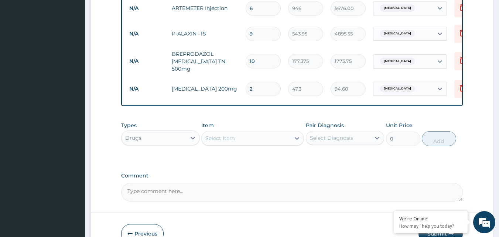
type input "1040.60"
type input "22"
click at [230, 134] on div "Select Item" at bounding box center [220, 137] width 30 height 7
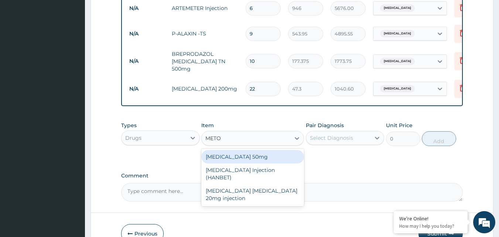
type input "METOC"
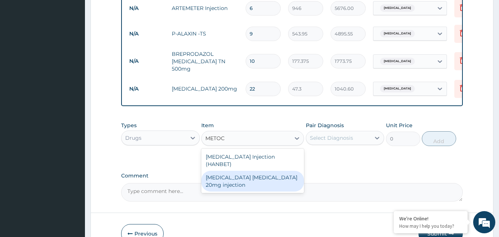
click at [278, 179] on div "[MEDICAL_DATA] [MEDICAL_DATA] 20mg injection" at bounding box center [252, 180] width 103 height 21
type input "82.775"
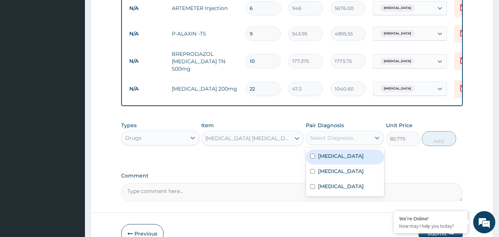
click at [347, 137] on div "Select Diagnosis" at bounding box center [331, 137] width 43 height 7
click at [332, 139] on div "Select Diagnosis" at bounding box center [338, 138] width 65 height 12
drag, startPoint x: 336, startPoint y: 155, endPoint x: 387, endPoint y: 163, distance: 51.1
click at [339, 156] on label "Acute gastroenteritis" at bounding box center [341, 155] width 46 height 7
checkbox input "true"
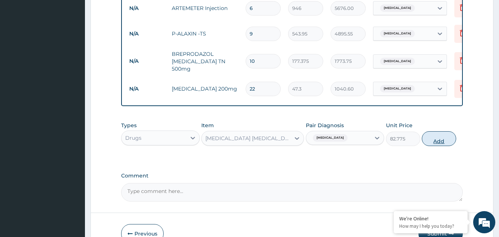
click at [439, 141] on button "Add" at bounding box center [438, 138] width 34 height 15
type input "0"
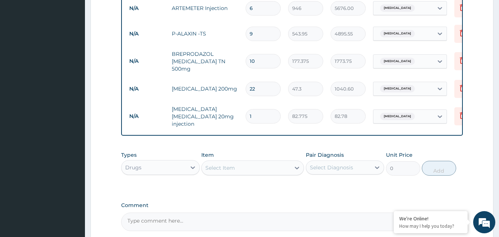
drag, startPoint x: 262, startPoint y: 106, endPoint x: 214, endPoint y: 101, distance: 48.2
click at [214, 101] on tr "N/A Maxolon Metoclopramide 20mg injection 1 82.775 82.78 Acute gastroenteritis …" at bounding box center [306, 116] width 362 height 30
type input "4"
type input "331.10"
type input "4"
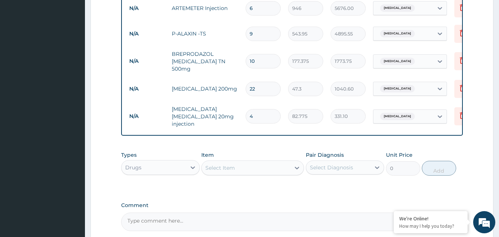
click at [234, 164] on div "Select Item" at bounding box center [220, 167] width 30 height 7
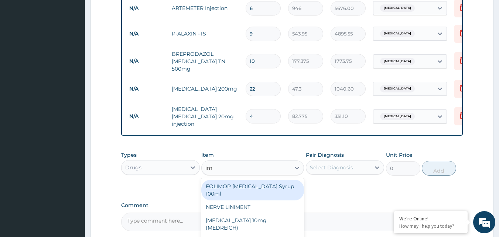
type input "i"
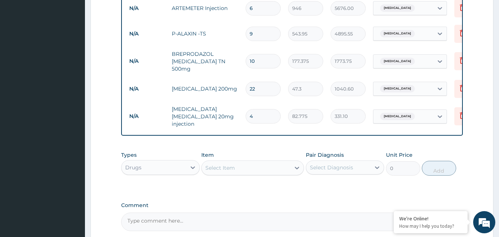
click at [241, 162] on div "Select Item" at bounding box center [245, 168] width 89 height 12
type input "loper"
click at [268, 180] on div "Loperamide 2mg Tablet Tab" at bounding box center [252, 185] width 103 height 13
type input "88.6875"
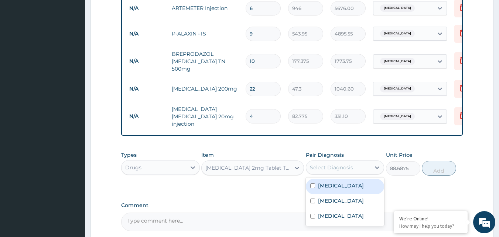
click at [322, 163] on div "Select Diagnosis" at bounding box center [331, 166] width 43 height 7
click at [332, 182] on label "Acute gastroenteritis" at bounding box center [341, 185] width 46 height 7
checkbox input "true"
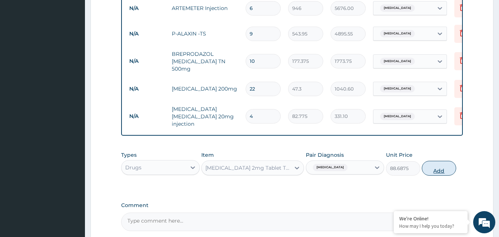
click at [433, 161] on button "Add" at bounding box center [438, 168] width 34 height 15
type input "0"
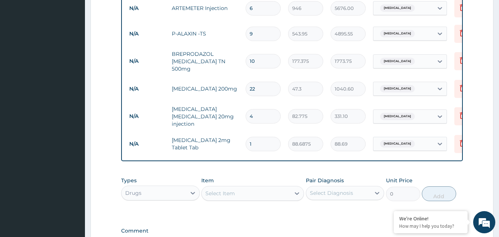
type input "12"
type input "1064.25"
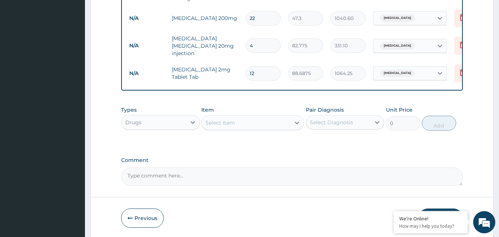
scroll to position [457, 0]
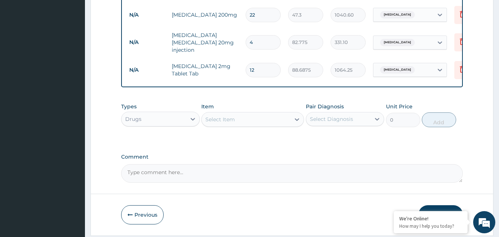
type input "12"
click at [233, 115] on div "Select Item" at bounding box center [220, 118] width 30 height 7
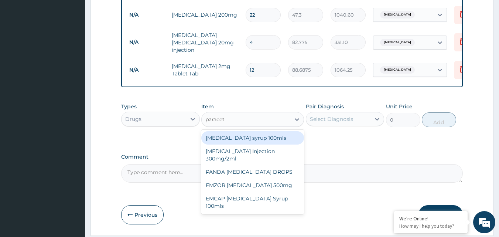
type input "paraceta"
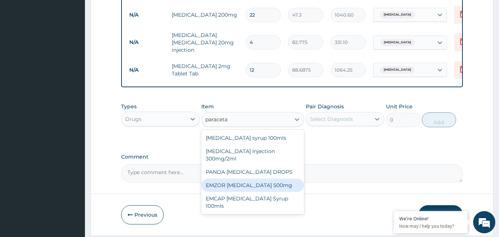
click at [278, 178] on div "EMZOR PARACETAMOL 500mg" at bounding box center [252, 184] width 103 height 13
type input "23.65"
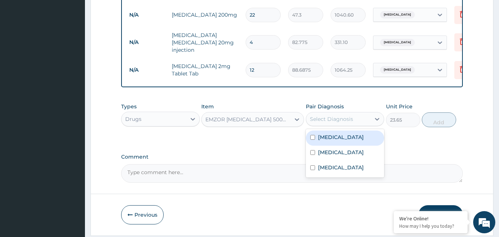
click at [331, 115] on div "Select Diagnosis" at bounding box center [331, 118] width 43 height 7
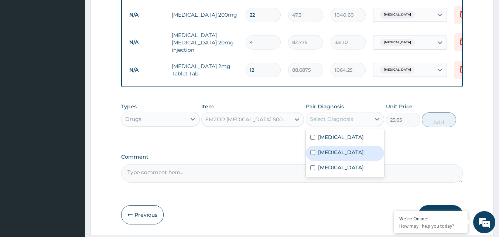
click at [343, 148] on label "Mixed malaria" at bounding box center [341, 151] width 46 height 7
checkbox input "true"
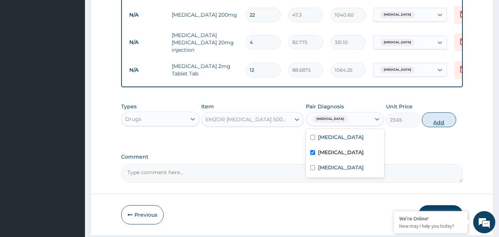
click at [446, 113] on button "Add" at bounding box center [438, 119] width 34 height 15
type input "0"
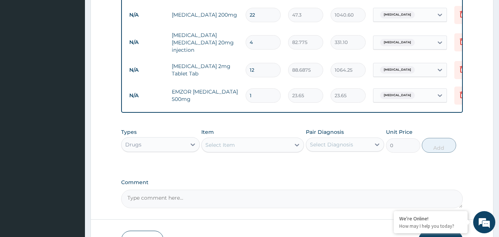
type input "18"
type input "425.70"
type input "18"
click at [173, 138] on div "Drugs" at bounding box center [153, 144] width 65 height 12
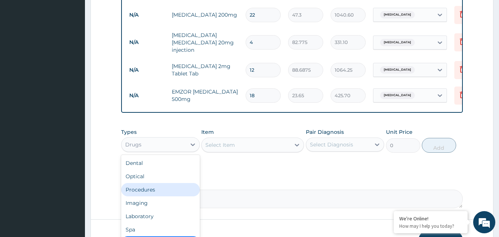
click at [151, 186] on div "Procedures" at bounding box center [160, 189] width 79 height 13
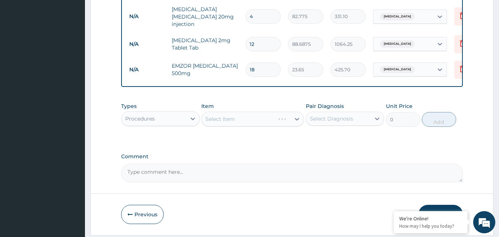
scroll to position [494, 0]
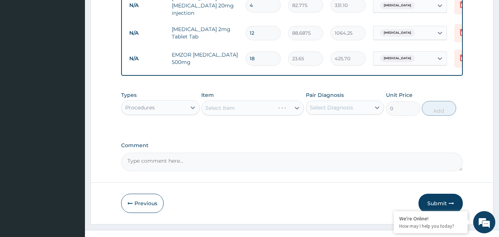
click at [224, 100] on div "Select Item" at bounding box center [252, 107] width 103 height 15
click at [223, 103] on div "Select Item" at bounding box center [252, 107] width 103 height 15
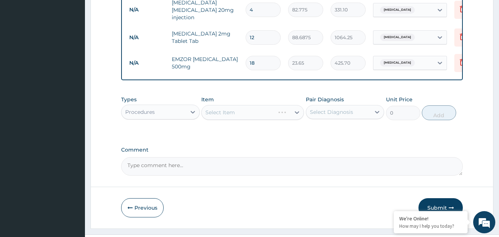
scroll to position [499, 0]
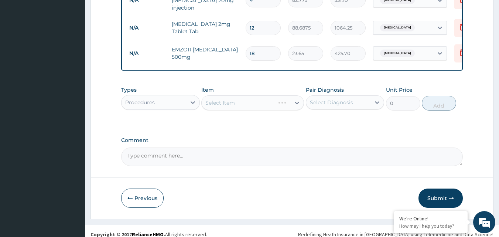
click at [262, 97] on div "Select Item" at bounding box center [252, 102] width 103 height 15
click at [293, 97] on div "Select Item" at bounding box center [252, 102] width 103 height 15
click at [256, 99] on div "Select Item" at bounding box center [252, 102] width 103 height 15
click at [297, 96] on div "Select Item" at bounding box center [252, 102] width 103 height 15
click at [265, 96] on div "Select Item" at bounding box center [252, 102] width 103 height 15
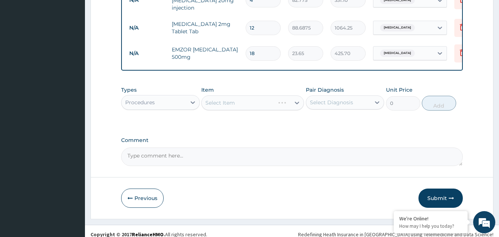
click at [227, 95] on div "Select Item" at bounding box center [252, 102] width 103 height 15
click at [282, 99] on div "Select Item" at bounding box center [252, 102] width 103 height 15
click at [285, 96] on div "Select Item" at bounding box center [252, 102] width 103 height 15
click at [247, 95] on div "Select Item" at bounding box center [252, 102] width 103 height 15
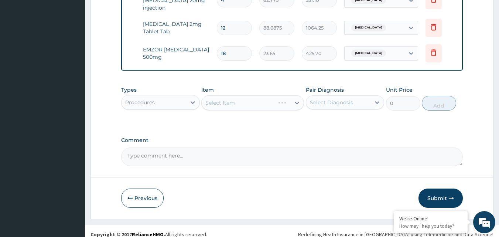
click at [246, 97] on div "Select Item" at bounding box center [252, 102] width 103 height 15
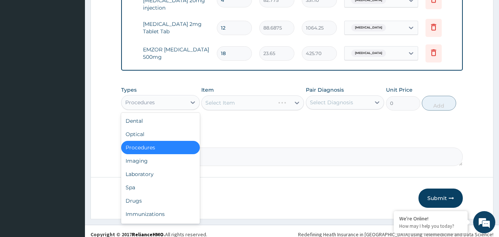
click at [180, 98] on div "Procedures" at bounding box center [153, 102] width 65 height 12
click at [147, 167] on div "Laboratory" at bounding box center [160, 173] width 79 height 13
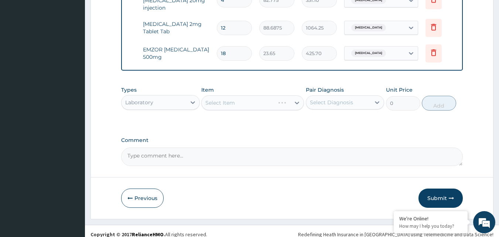
click at [218, 95] on div "Select Item" at bounding box center [252, 102] width 103 height 15
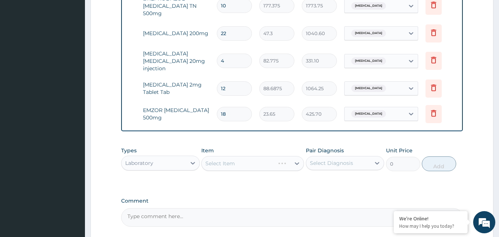
scroll to position [425, 0]
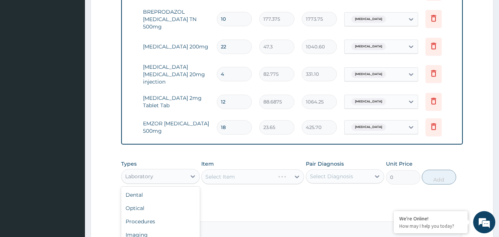
click at [143, 172] on div "Laboratory" at bounding box center [139, 175] width 28 height 7
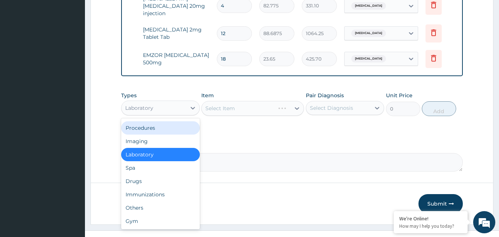
scroll to position [499, 0]
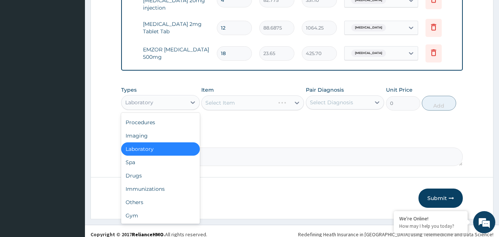
click at [159, 143] on div "Laboratory" at bounding box center [160, 148] width 79 height 13
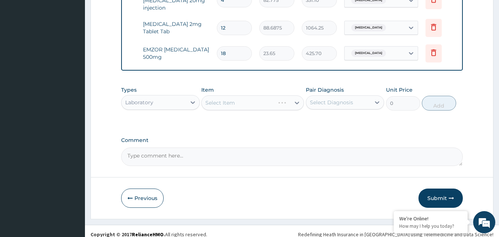
click at [180, 96] on div "Laboratory" at bounding box center [153, 102] width 65 height 12
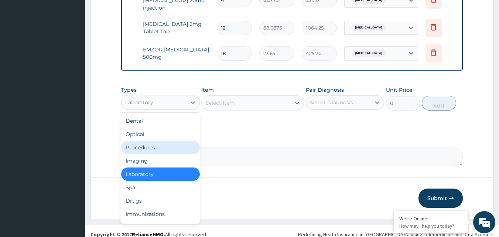
click at [147, 142] on div "Procedures" at bounding box center [160, 147] width 79 height 13
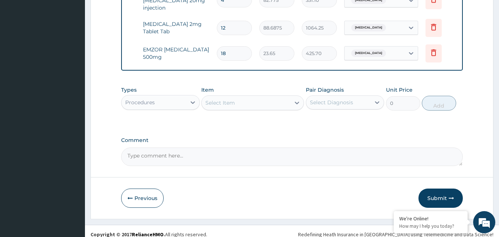
click at [253, 97] on div "Select Item" at bounding box center [245, 103] width 89 height 12
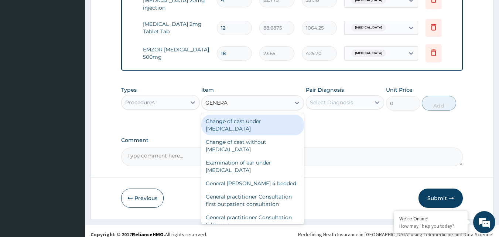
type input "GENERAL"
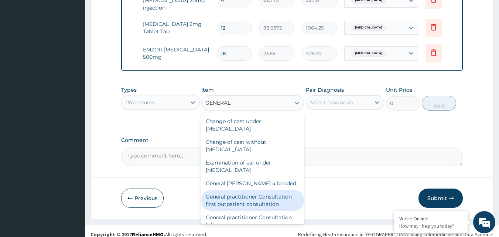
click at [267, 194] on div "General practitioner Consultation first outpatient consultation" at bounding box center [252, 200] width 103 height 21
type input "3547.5"
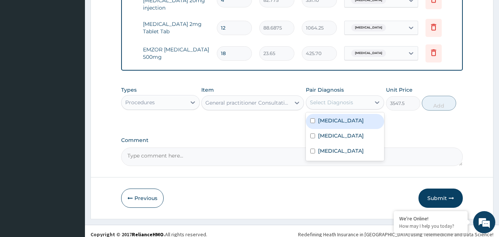
click at [344, 99] on div "Select Diagnosis" at bounding box center [331, 102] width 43 height 7
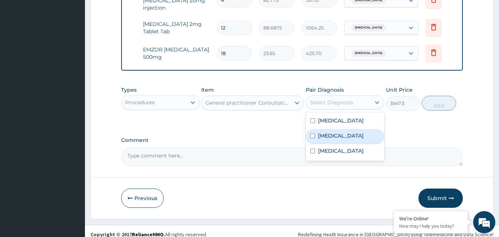
click at [341, 132] on label "Mixed malaria" at bounding box center [341, 135] width 46 height 7
checkbox input "true"
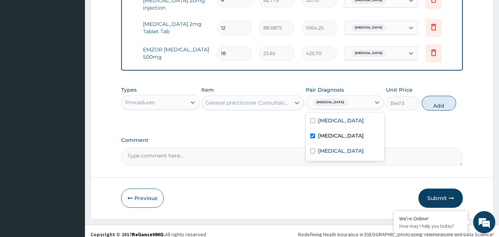
click at [437, 101] on button "Add" at bounding box center [438, 103] width 34 height 15
type input "0"
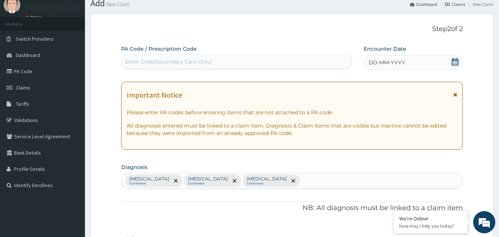
scroll to position [12, 0]
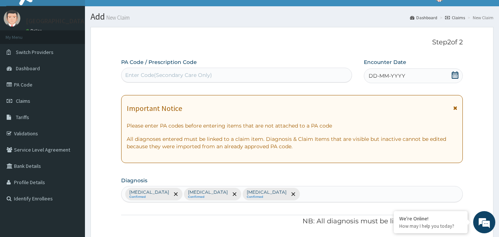
click at [398, 78] on span "DD-MM-YYYY" at bounding box center [386, 75] width 37 height 7
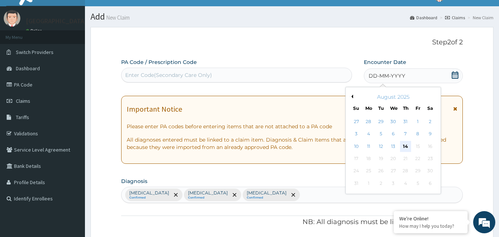
click at [406, 145] on div "14" at bounding box center [405, 146] width 11 height 11
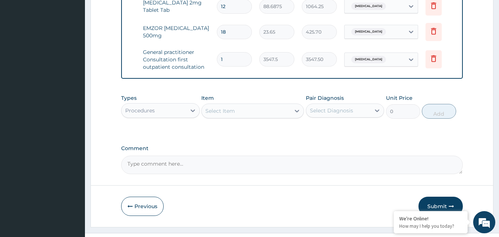
scroll to position [529, 0]
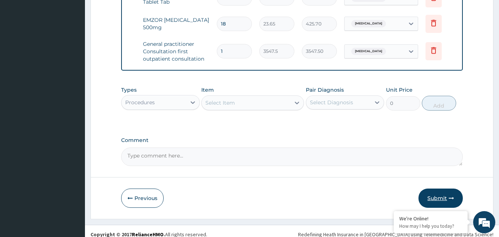
click at [431, 189] on button "Submit" at bounding box center [440, 197] width 44 height 19
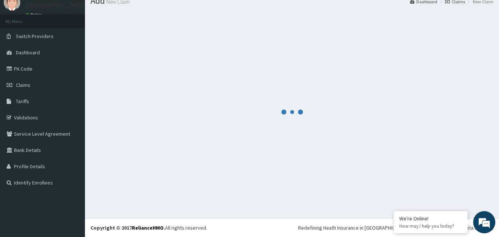
scroll to position [0, 0]
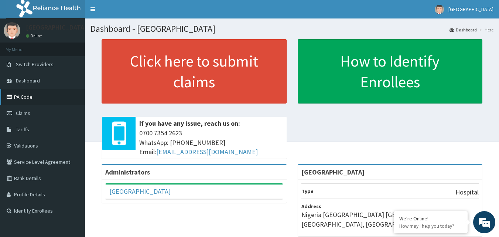
click at [34, 97] on link "PA Code" at bounding box center [42, 97] width 85 height 16
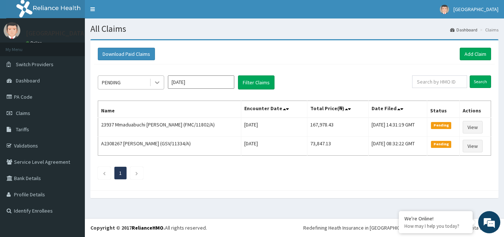
click at [159, 82] on icon at bounding box center [157, 82] width 7 height 7
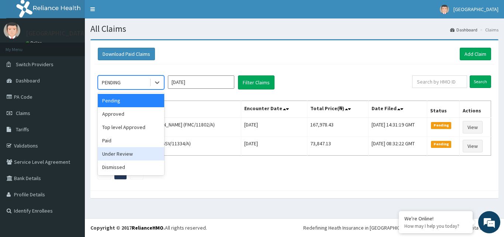
click at [131, 154] on div "Under Review" at bounding box center [131, 153] width 66 height 13
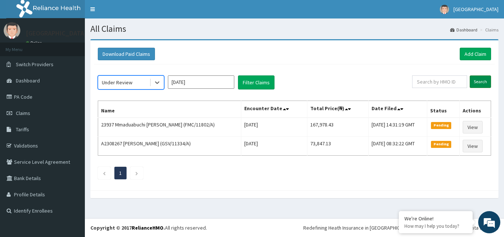
click at [477, 82] on input "Search" at bounding box center [480, 81] width 21 height 13
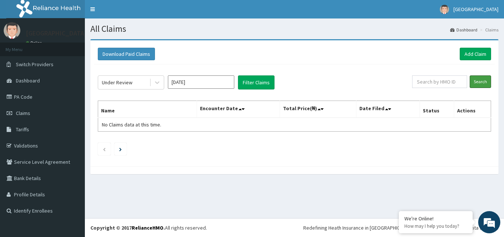
drag, startPoint x: 476, startPoint y: 83, endPoint x: 284, endPoint y: 80, distance: 191.5
click at [475, 84] on input "Search" at bounding box center [480, 81] width 21 height 13
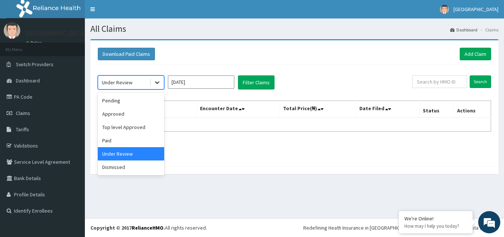
click at [159, 82] on icon at bounding box center [157, 82] width 7 height 7
click at [113, 117] on div "Approved" at bounding box center [131, 113] width 66 height 13
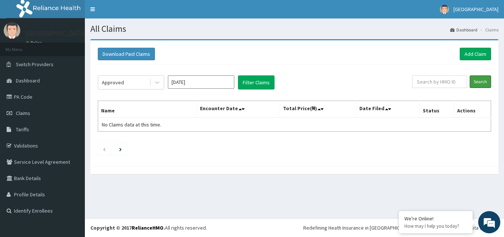
drag, startPoint x: 479, startPoint y: 82, endPoint x: 270, endPoint y: 120, distance: 213.1
click at [478, 82] on input "Search" at bounding box center [480, 81] width 21 height 13
click at [142, 83] on div "Approved" at bounding box center [123, 82] width 51 height 12
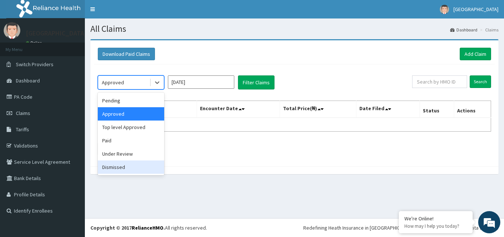
click at [115, 168] on div "Dismissed" at bounding box center [131, 166] width 66 height 13
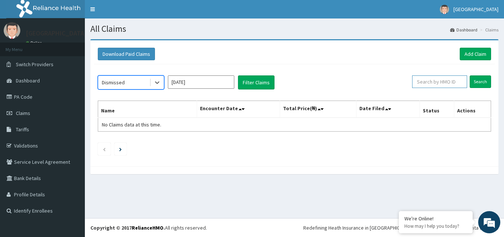
click at [467, 82] on input "text" at bounding box center [439, 81] width 55 height 13
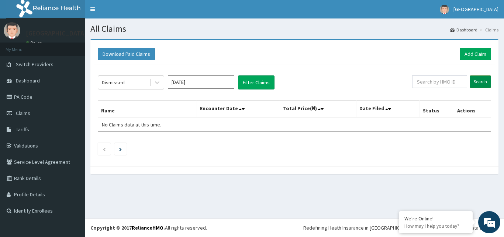
click at [483, 81] on input "Search" at bounding box center [480, 81] width 21 height 13
click at [156, 84] on icon at bounding box center [157, 82] width 7 height 7
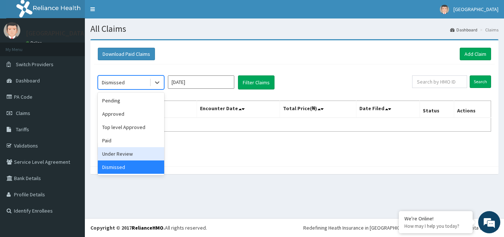
click at [114, 155] on div "Under Review" at bounding box center [131, 153] width 66 height 13
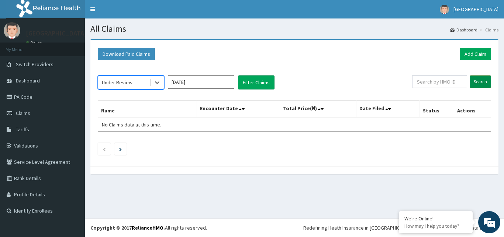
click at [478, 81] on input "Search" at bounding box center [480, 81] width 21 height 13
click at [158, 83] on icon at bounding box center [157, 83] width 4 height 3
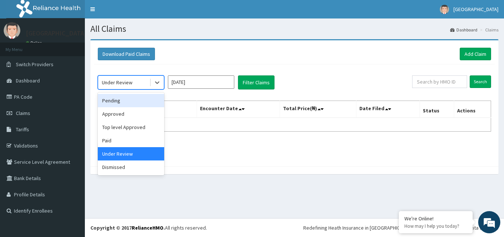
click at [119, 102] on div "Pending" at bounding box center [131, 100] width 66 height 13
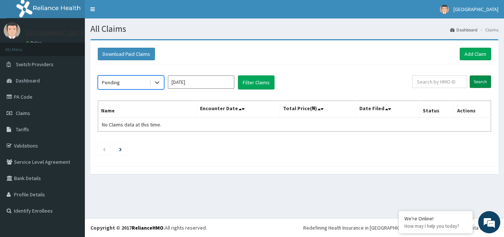
click at [477, 79] on input "Search" at bounding box center [480, 81] width 21 height 13
click at [479, 82] on input "Search" at bounding box center [480, 81] width 21 height 13
click at [158, 83] on icon at bounding box center [157, 83] width 4 height 3
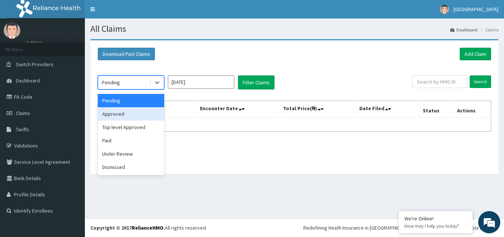
drag, startPoint x: 111, startPoint y: 114, endPoint x: 137, endPoint y: 115, distance: 25.9
click at [112, 114] on div "Approved" at bounding box center [131, 113] width 66 height 13
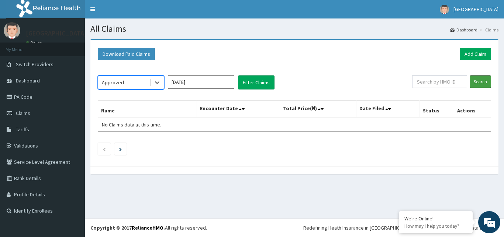
drag, startPoint x: 479, startPoint y: 83, endPoint x: 471, endPoint y: 89, distance: 10.0
click at [479, 82] on input "Search" at bounding box center [480, 81] width 21 height 13
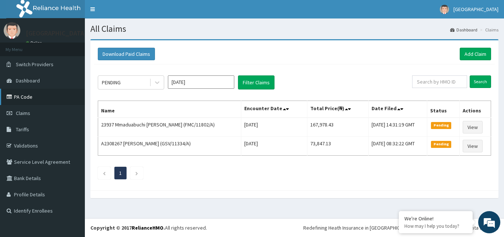
click at [24, 97] on link "PA Code" at bounding box center [42, 97] width 85 height 16
click at [473, 54] on link "Add Claim" at bounding box center [475, 54] width 31 height 13
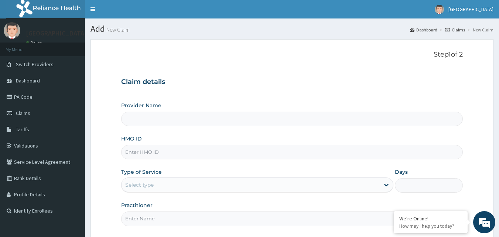
click at [156, 121] on input "Provider Name" at bounding box center [292, 118] width 342 height 14
type input "[GEOGRAPHIC_DATA]"
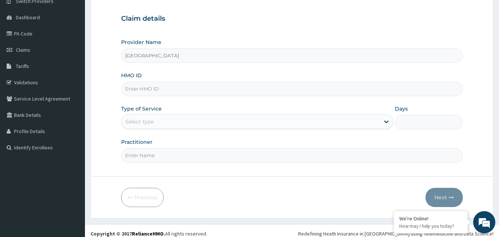
scroll to position [69, 0]
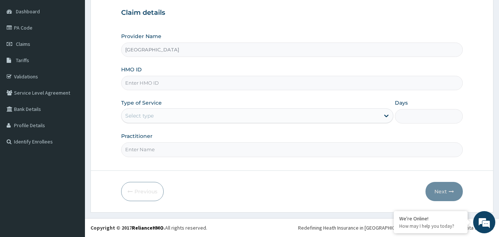
click at [155, 86] on input "HMO ID" at bounding box center [292, 83] width 342 height 14
type input "NBC/10347/A"
click at [147, 117] on div "Select type" at bounding box center [139, 115] width 28 height 7
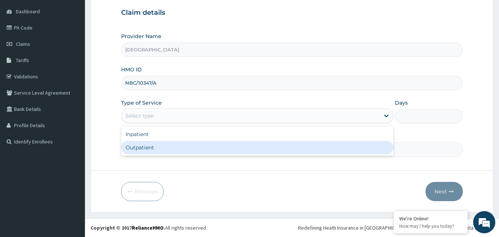
click at [146, 149] on div "Outpatient" at bounding box center [257, 147] width 272 height 13
type input "1"
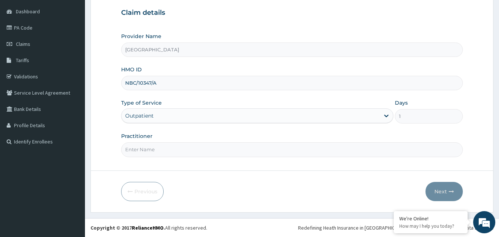
click at [154, 150] on input "Practitioner" at bounding box center [292, 149] width 342 height 14
type input "DR OKEY"
click at [443, 191] on button "Next" at bounding box center [443, 191] width 37 height 19
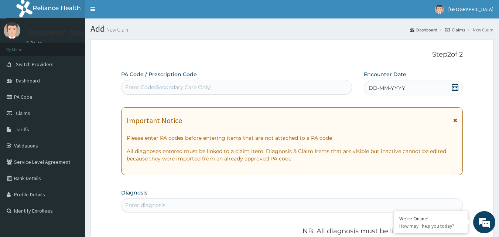
click at [204, 88] on div "Enter Code(Secondary Care Only)" at bounding box center [168, 86] width 87 height 7
drag, startPoint x: 21, startPoint y: 95, endPoint x: 84, endPoint y: 133, distance: 72.8
click at [22, 95] on link "PA Code" at bounding box center [42, 97] width 85 height 16
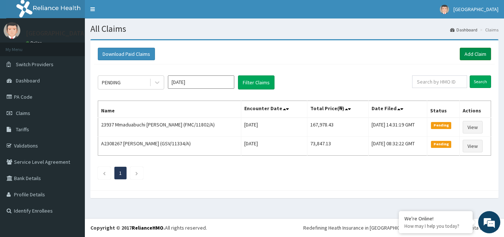
click at [479, 54] on link "Add Claim" at bounding box center [475, 54] width 31 height 13
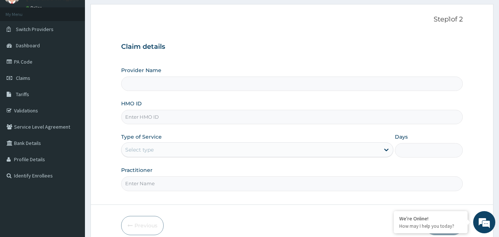
scroll to position [69, 0]
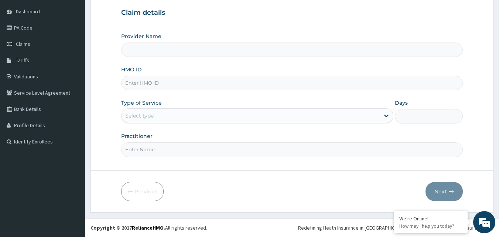
click at [152, 83] on input "HMO ID" at bounding box center [292, 83] width 342 height 14
type input "[GEOGRAPHIC_DATA]"
type input "NBC/10347/A"
click at [144, 113] on div "Select type" at bounding box center [139, 115] width 28 height 7
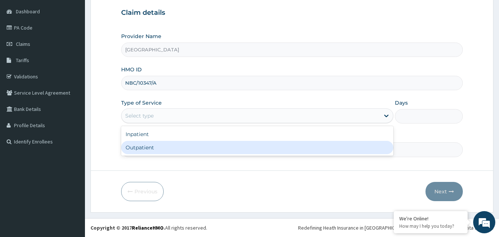
click at [148, 147] on div "Outpatient" at bounding box center [257, 147] width 272 height 13
type input "1"
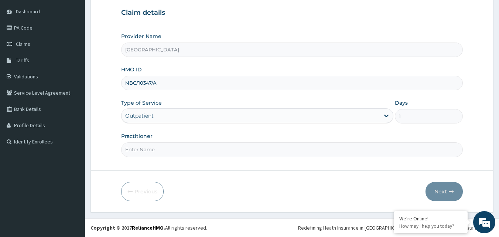
click at [190, 152] on input "Practitioner" at bounding box center [292, 149] width 342 height 14
type input "DR OKEY"
click at [439, 188] on button "Next" at bounding box center [443, 191] width 37 height 19
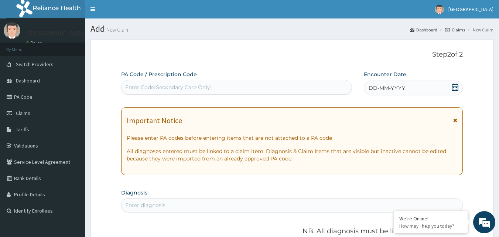
click at [172, 87] on div "Enter Code(Secondary Care Only)" at bounding box center [168, 86] width 87 height 7
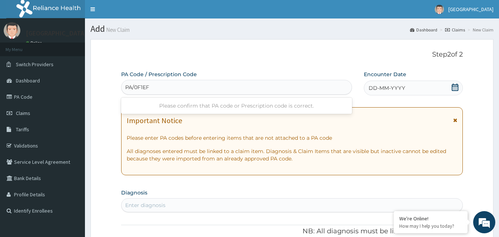
type input "PA/0F1EF4"
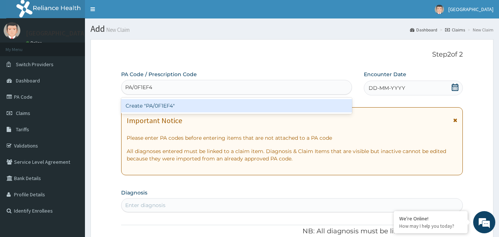
click at [155, 106] on div "Create "PA/0F1EF4"" at bounding box center [236, 105] width 231 height 13
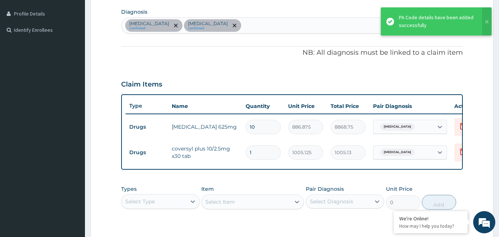
scroll to position [177, 0]
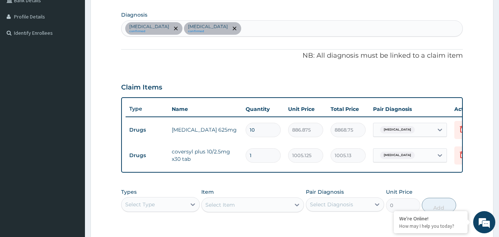
drag, startPoint x: 259, startPoint y: 156, endPoint x: 228, endPoint y: 160, distance: 31.6
click at [228, 160] on tr "Drugs coversyl plus 10/2.5mg x30 tab 1 1005.125 1005.13 Hypertensive heart dise…" at bounding box center [306, 154] width 362 height 25
type input "2"
type input "2010.25"
type input "20"
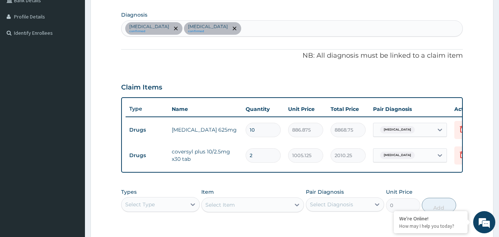
type input "20102.50"
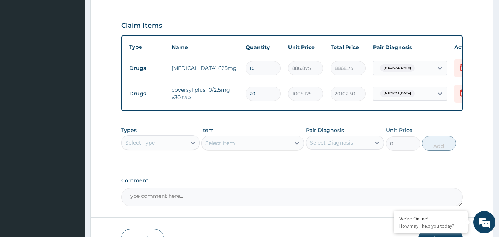
scroll to position [251, 0]
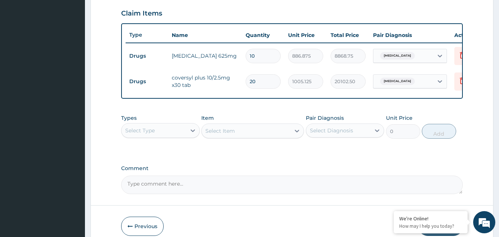
type input "20"
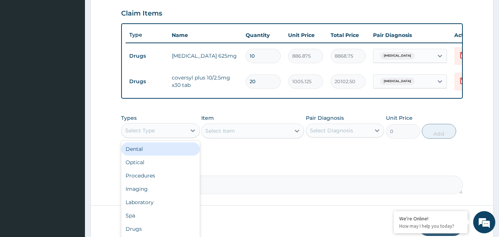
click at [145, 134] on div "Select Type" at bounding box center [140, 130] width 30 height 7
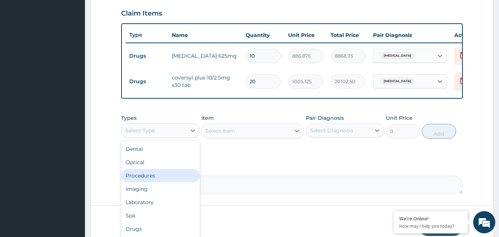
scroll to position [25, 0]
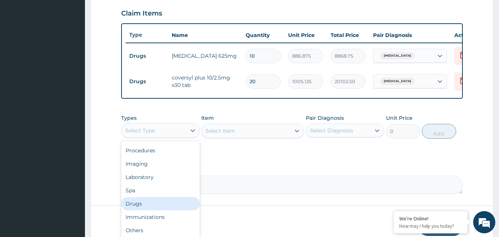
click at [136, 210] on div "Drugs" at bounding box center [160, 203] width 79 height 13
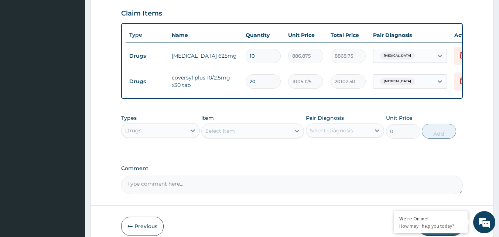
click at [231, 134] on div "Select Item" at bounding box center [220, 130] width 30 height 7
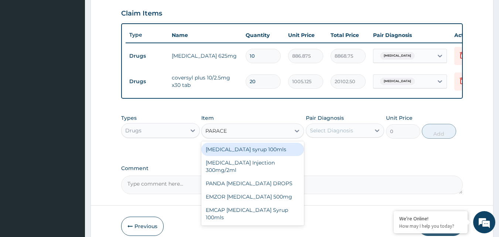
type input "PARACET"
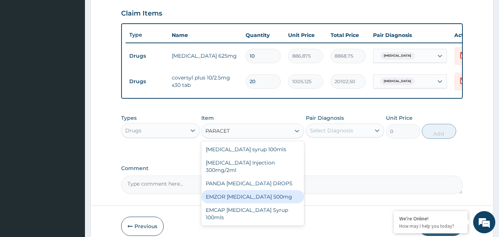
click at [267, 201] on div "EMZOR PARACETAMOL 500mg" at bounding box center [252, 196] width 103 height 13
type input "23.65"
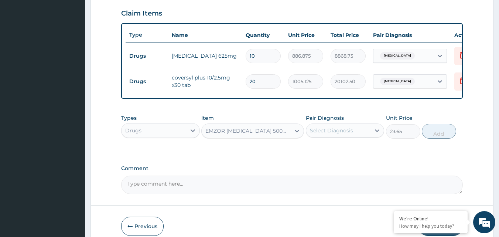
click at [329, 134] on div "Select Diagnosis" at bounding box center [331, 130] width 43 height 7
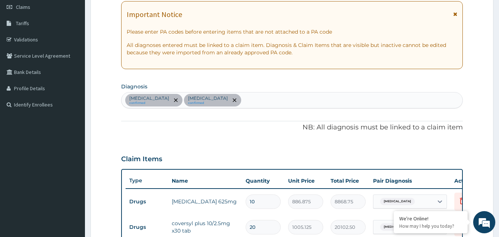
scroll to position [104, 0]
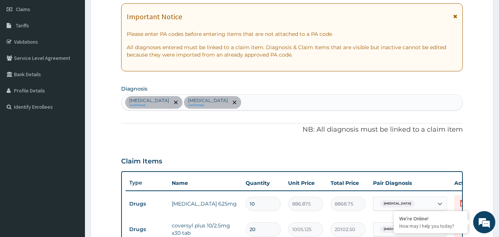
click at [274, 102] on div "Acute pharyngitis confirmed Hypertensive heart disease confirmed" at bounding box center [291, 101] width 341 height 15
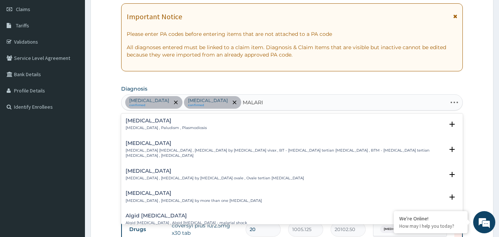
type input "MALARIA"
click at [199, 198] on p "Mixed malaria , Malaria by more than one parasite" at bounding box center [193, 200] width 136 height 5
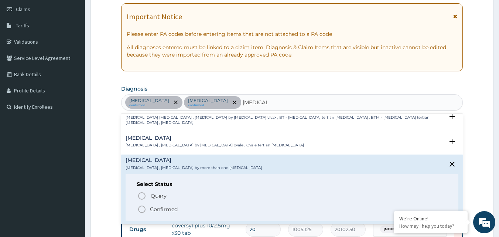
scroll to position [74, 0]
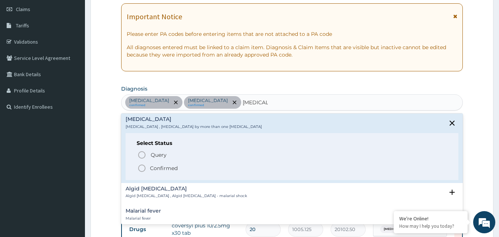
click at [167, 164] on p "Confirmed" at bounding box center [164, 167] width 28 height 7
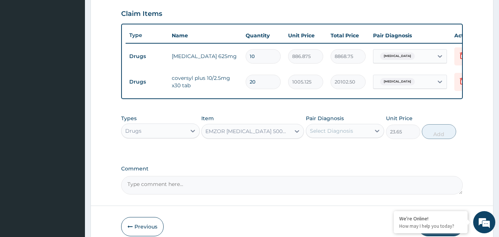
scroll to position [251, 0]
click at [333, 134] on div "Select Diagnosis" at bounding box center [331, 130] width 43 height 7
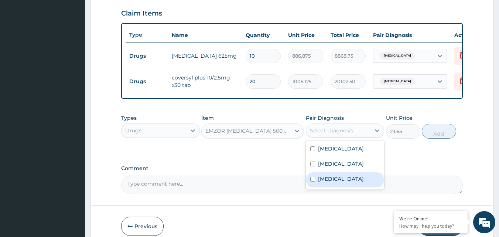
click at [333, 182] on label "Mixed malaria" at bounding box center [341, 178] width 46 height 7
checkbox input "true"
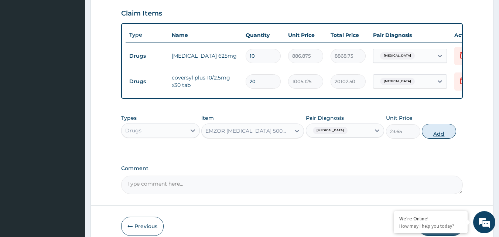
click at [442, 138] on button "Add" at bounding box center [438, 131] width 34 height 15
type input "0"
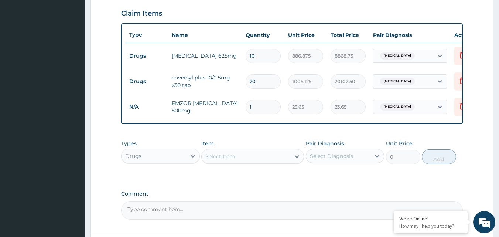
type input "18"
type input "425.70"
type input "18"
click at [231, 160] on div "Select Item" at bounding box center [220, 155] width 30 height 7
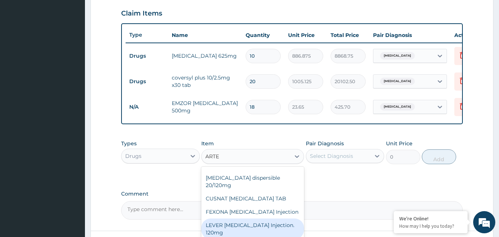
scroll to position [7, 0]
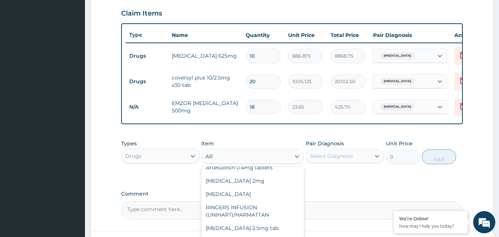
type input "A"
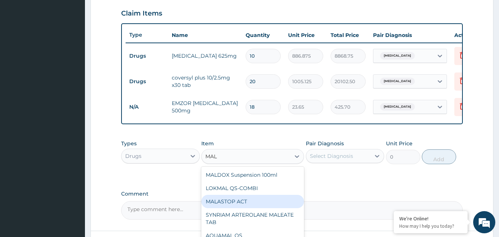
scroll to position [0, 0]
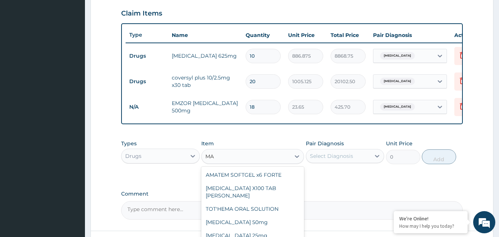
type input "M"
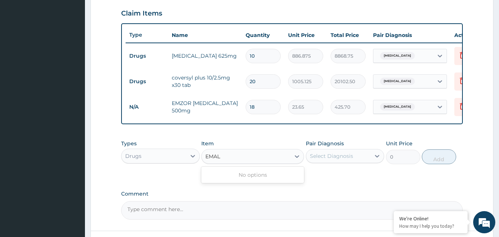
type input "E MAL"
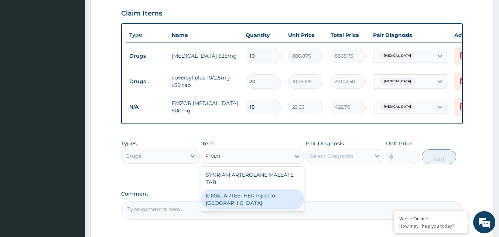
click at [258, 202] on div "E MAL ARTEETHER Injection. FIDSON" at bounding box center [252, 199] width 103 height 21
type input "1773.75"
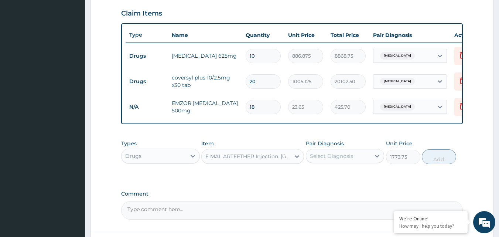
click at [337, 159] on div "Select Diagnosis" at bounding box center [331, 155] width 43 height 7
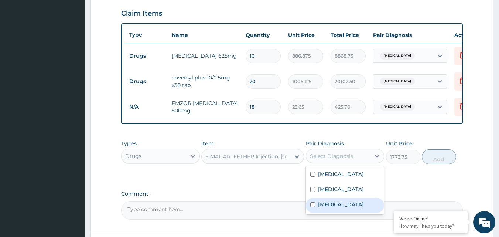
click at [329, 208] on label "Mixed malaria" at bounding box center [341, 203] width 46 height 7
checkbox input "true"
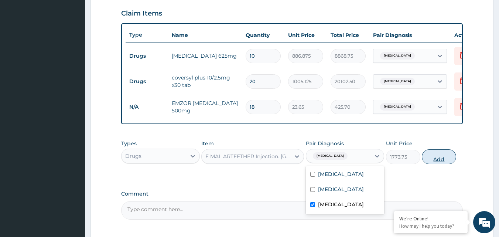
click at [430, 163] on button "Add" at bounding box center [438, 156] width 34 height 15
type input "0"
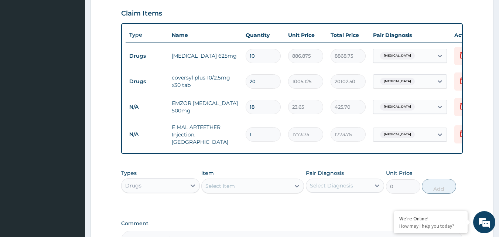
drag, startPoint x: 257, startPoint y: 130, endPoint x: 231, endPoint y: 127, distance: 25.6
click at [234, 128] on tr "N/A E MAL ARTEETHER Injection. FIDSON 1 1773.75 1773.75 Mixed malaria Delete" at bounding box center [306, 135] width 362 height 30
type input "3"
type input "5321.25"
type input "3"
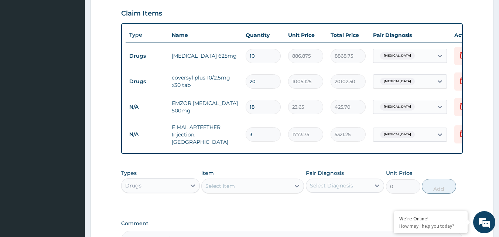
click at [238, 189] on div "Select Item" at bounding box center [245, 186] width 89 height 12
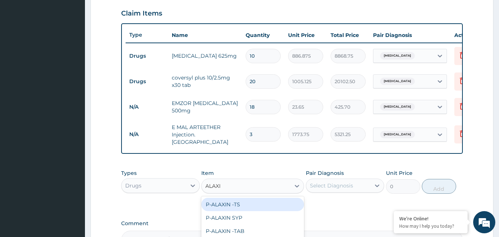
type input "ALAXIN"
click at [239, 207] on div "P-ALAXIN -TS" at bounding box center [252, 203] width 103 height 13
type input "543.95"
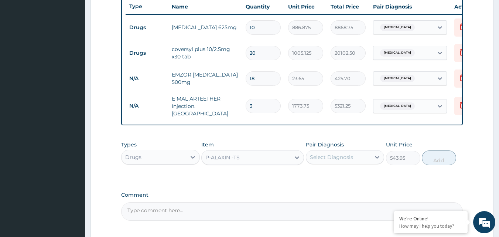
scroll to position [288, 0]
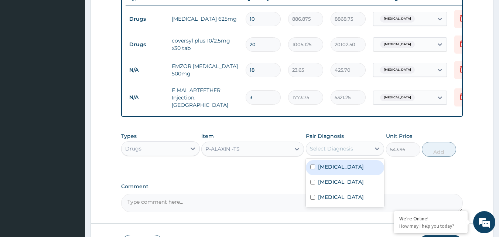
click at [354, 151] on div "Select Diagnosis" at bounding box center [338, 148] width 65 height 12
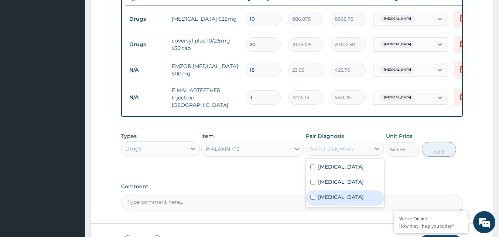
drag, startPoint x: 332, startPoint y: 208, endPoint x: 397, endPoint y: 207, distance: 64.9
click at [332, 200] on label "Mixed malaria" at bounding box center [341, 196] width 46 height 7
checkbox input "true"
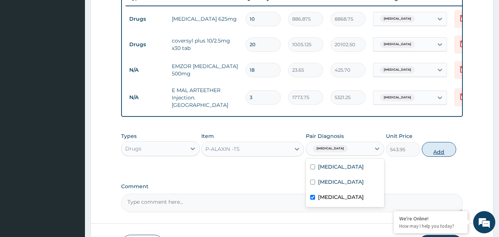
click at [436, 153] on button "Add" at bounding box center [438, 149] width 34 height 15
type input "0"
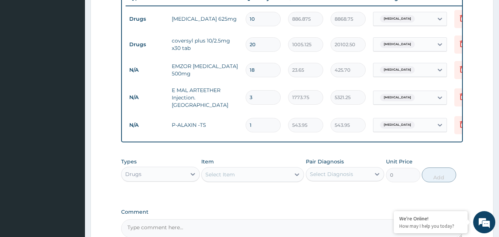
drag, startPoint x: 248, startPoint y: 123, endPoint x: 221, endPoint y: 121, distance: 26.6
click at [221, 121] on tr "N/A P-ALAXIN -TS 1 543.95 543.95 Mixed malaria Delete" at bounding box center [306, 124] width 362 height 25
type input "9"
type input "4895.55"
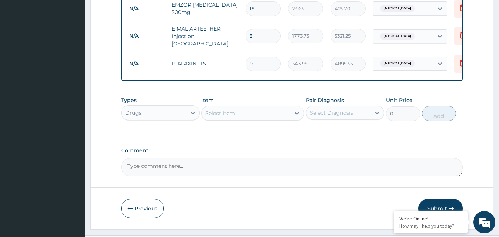
scroll to position [362, 0]
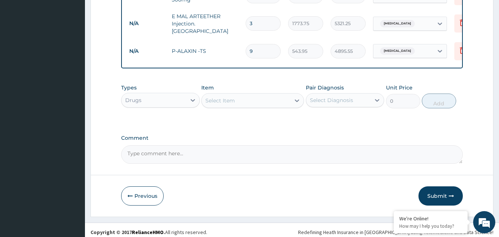
type input "9"
click at [215, 101] on div "Select Item" at bounding box center [220, 100] width 30 height 7
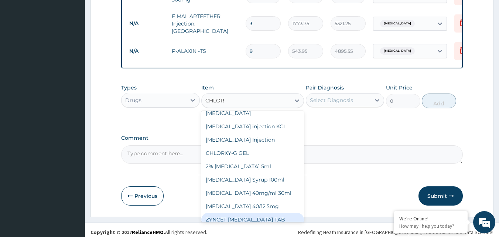
scroll to position [0, 0]
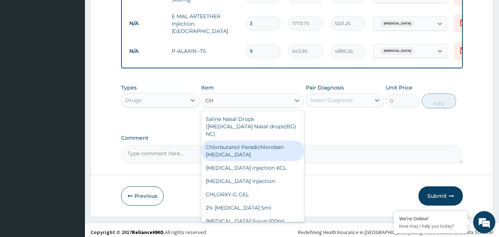
type input "C"
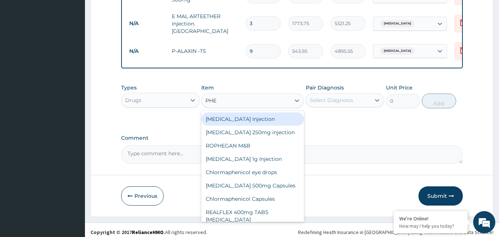
type input "PHEN"
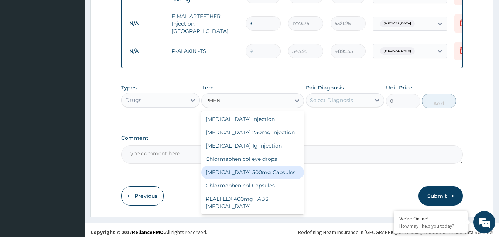
click at [278, 175] on div "Chloramphenicol 500mg Capsules" at bounding box center [252, 171] width 103 height 13
type input "59.125"
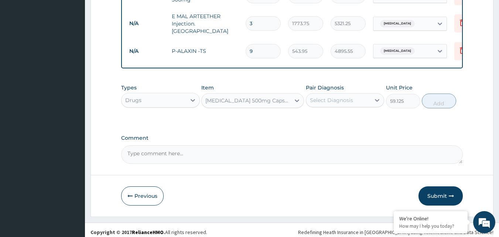
click at [330, 102] on div "Select Diagnosis" at bounding box center [331, 99] width 43 height 7
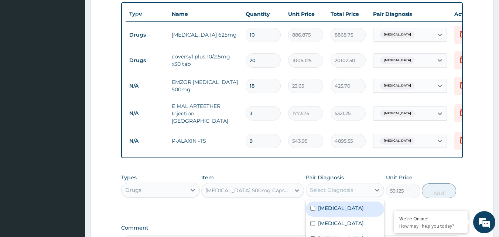
scroll to position [177, 0]
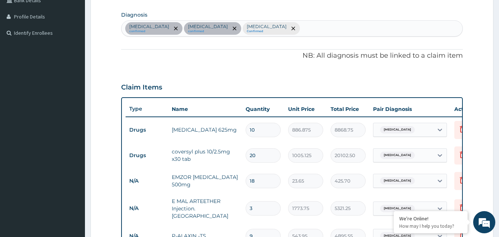
click at [338, 30] on div "Acute pharyngitis confirmed Hypertensive heart disease confirmed Mixed malaria …" at bounding box center [291, 28] width 341 height 15
type input "UPPER RES"
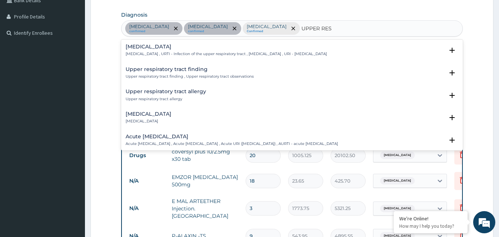
click at [194, 97] on p "Upper respiratory tract allergy" at bounding box center [165, 98] width 80 height 5
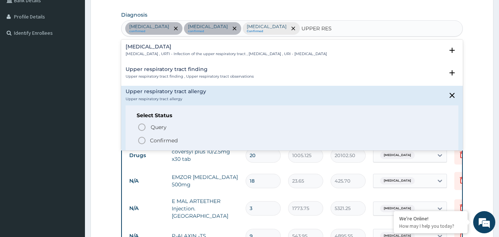
drag, startPoint x: 169, startPoint y: 141, endPoint x: 201, endPoint y: 137, distance: 32.7
click at [169, 140] on p "Confirmed" at bounding box center [164, 140] width 28 height 7
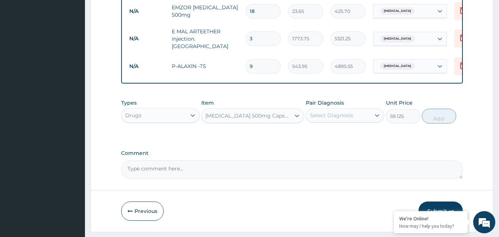
scroll to position [362, 0]
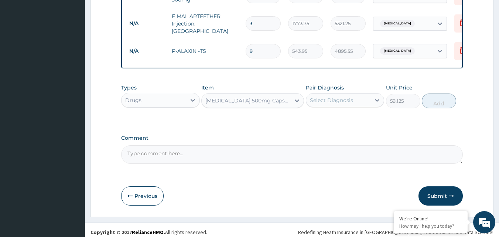
click at [347, 100] on div "Select Diagnosis" at bounding box center [331, 99] width 43 height 7
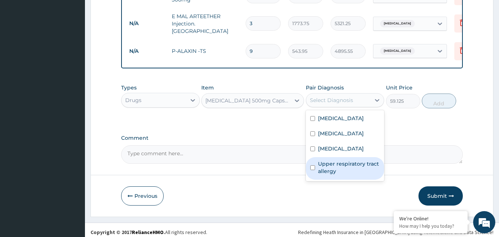
click at [354, 171] on label "Upper respiratory tract allergy" at bounding box center [349, 167] width 62 height 15
checkbox input "true"
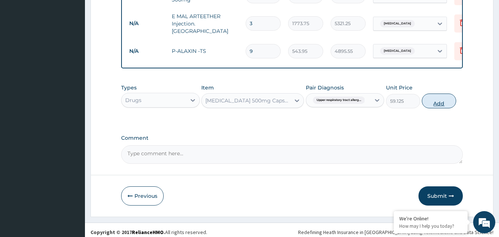
click at [435, 102] on button "Add" at bounding box center [438, 100] width 34 height 15
type input "0"
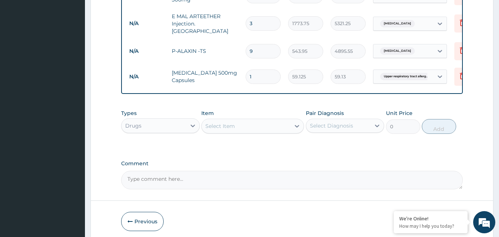
drag, startPoint x: 256, startPoint y: 73, endPoint x: 198, endPoint y: 73, distance: 58.3
click at [198, 73] on tr "N/A Chloramphenicol 500mg Capsules 1 59.125 59.13 Upper respiratory tract aller…" at bounding box center [306, 76] width 362 height 25
type input "9"
type input "532.13"
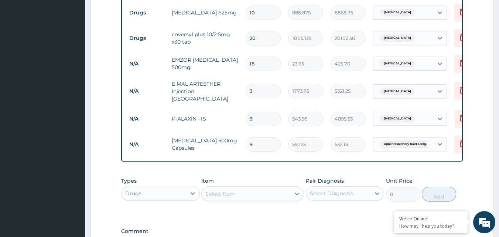
scroll to position [393, 0]
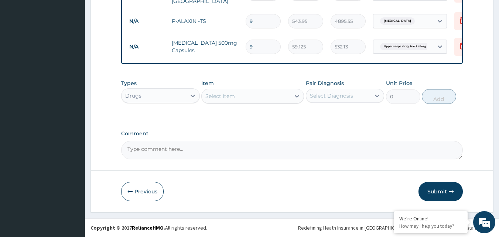
type input "9"
click at [154, 96] on div "Drugs" at bounding box center [153, 96] width 65 height 12
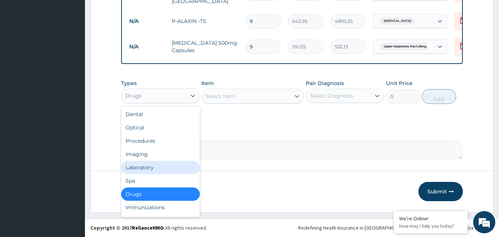
click at [145, 168] on div "Laboratory" at bounding box center [160, 167] width 79 height 13
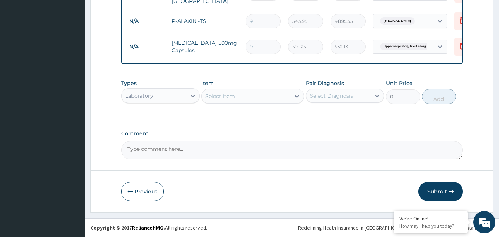
click at [240, 97] on div "Select Item" at bounding box center [245, 96] width 89 height 12
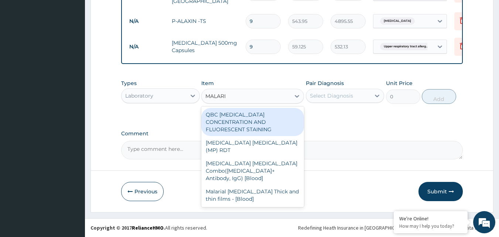
type input "MALARIA"
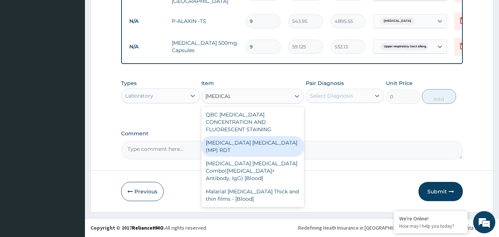
drag, startPoint x: 273, startPoint y: 136, endPoint x: 344, endPoint y: 115, distance: 73.6
click at [274, 136] on div "MALARIA PARASITE (MP) RDT" at bounding box center [252, 146] width 103 height 21
type input "1612.5"
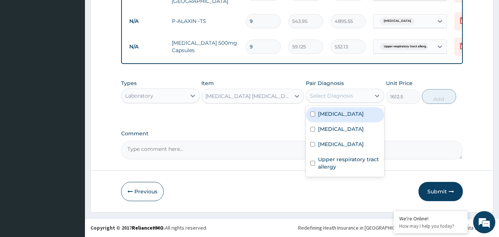
click at [342, 98] on div "Select Diagnosis" at bounding box center [331, 95] width 43 height 7
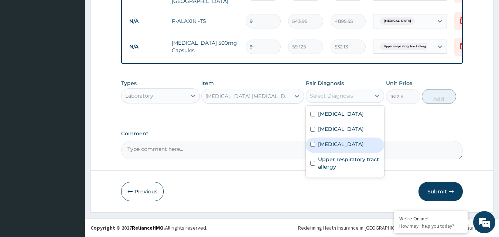
drag, startPoint x: 335, startPoint y: 154, endPoint x: 370, endPoint y: 144, distance: 36.4
click at [339, 148] on label "Mixed malaria" at bounding box center [341, 143] width 46 height 7
checkbox input "true"
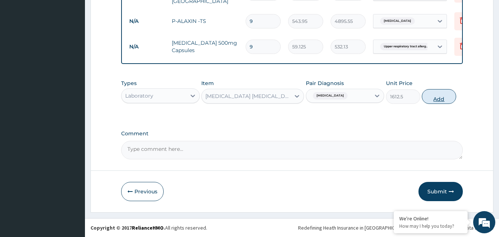
click at [439, 101] on button "Add" at bounding box center [438, 96] width 34 height 15
type input "0"
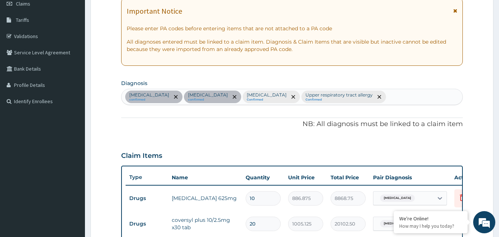
scroll to position [61, 0]
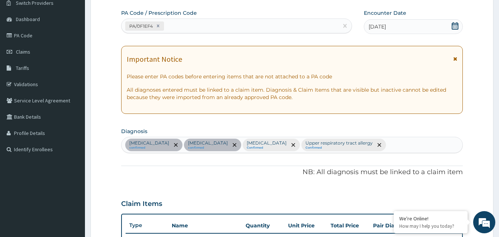
click at [413, 141] on div "Acute pharyngitis confirmed Hypertensive heart disease confirmed Mixed malaria …" at bounding box center [291, 144] width 341 height 15
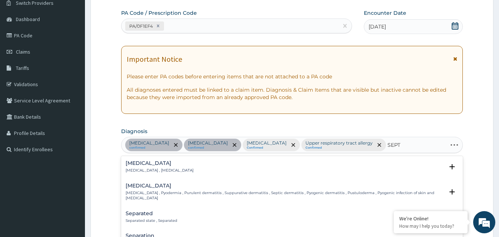
type input "SEPTI"
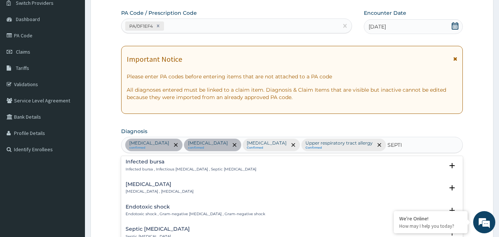
scroll to position [111, 0]
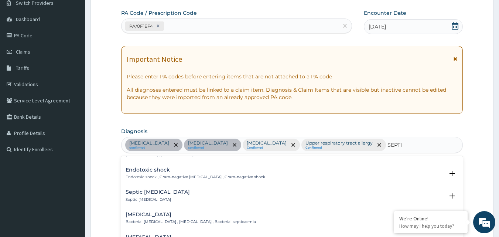
click at [206, 219] on div "Bacterial sepsis Bacterial septicemia , Bacterial sepsis , Bacterial septicaemi…" at bounding box center [291, 219] width 333 height 17
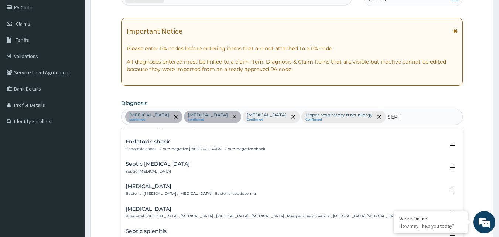
scroll to position [135, 0]
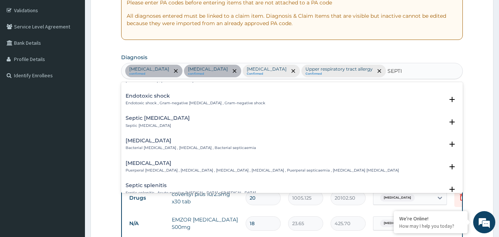
click at [193, 145] on p "Bacterial septicemia , Bacterial sepsis , Bacterial septicaemia" at bounding box center [190, 147] width 130 height 5
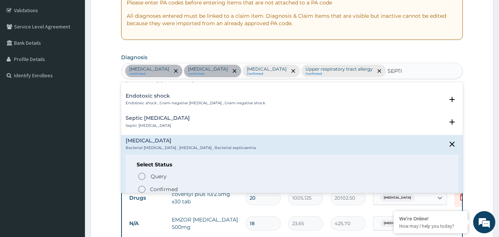
click at [165, 185] on p "Confirmed" at bounding box center [164, 188] width 28 height 7
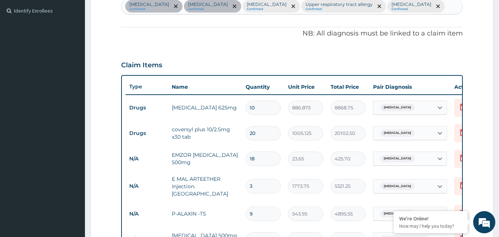
scroll to position [356, 0]
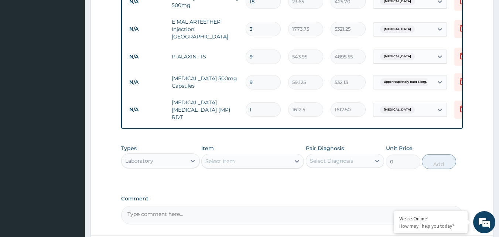
click at [234, 161] on div "Select Item" at bounding box center [220, 160] width 30 height 7
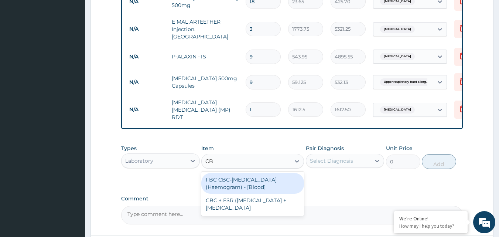
type input "CBC"
click at [244, 181] on div "FBC CBC-Complete Blood Count (Haemogram) - [Blood]" at bounding box center [252, 183] width 103 height 21
type input "4300"
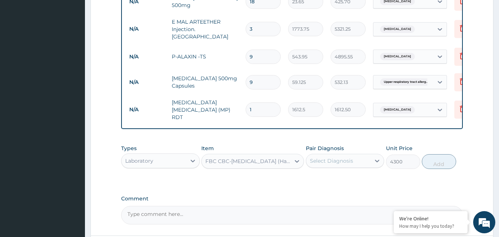
click at [352, 158] on div "Select Diagnosis" at bounding box center [331, 160] width 43 height 7
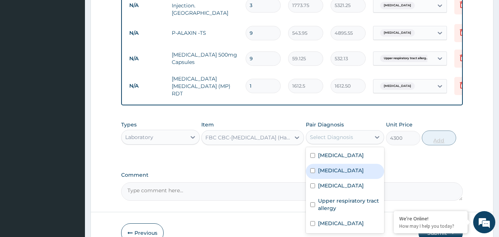
scroll to position [419, 0]
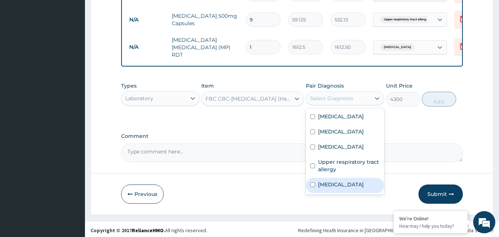
click at [321, 188] on label "Bacterial sepsis" at bounding box center [341, 183] width 46 height 7
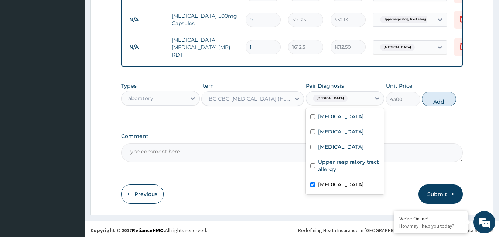
checkbox input "true"
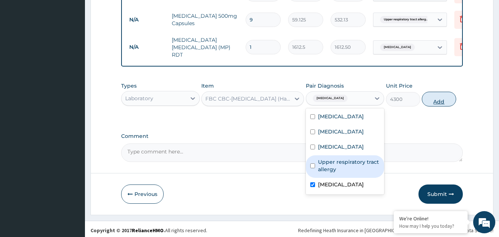
click at [444, 97] on button "Add" at bounding box center [438, 99] width 34 height 15
type input "0"
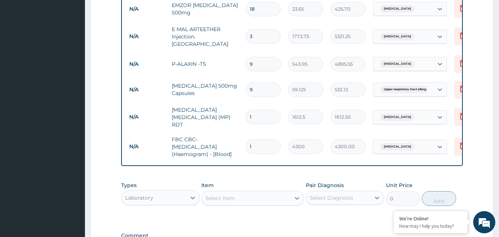
scroll to position [345, 0]
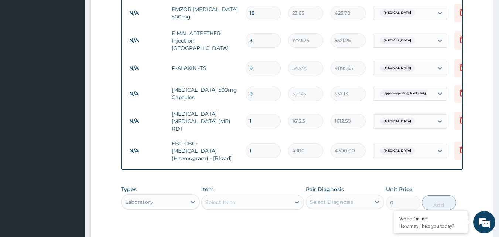
type input "0"
type input "0.00"
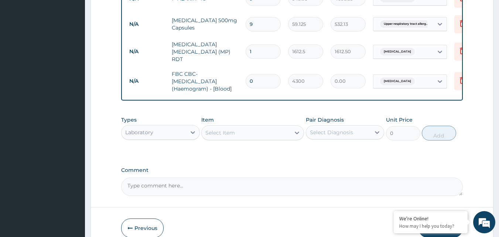
scroll to position [419, 0]
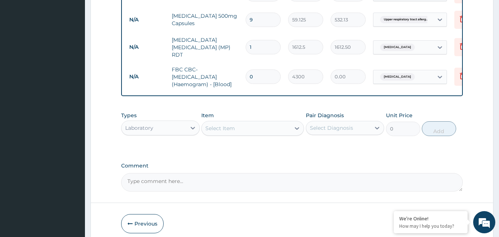
type input "0"
click at [172, 124] on div "Laboratory" at bounding box center [153, 128] width 65 height 12
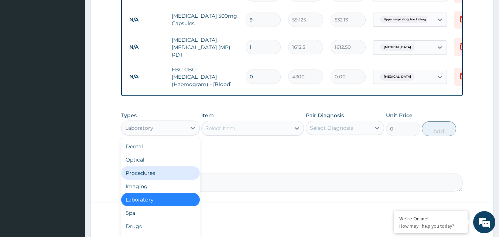
drag, startPoint x: 161, startPoint y: 173, endPoint x: 270, endPoint y: 162, distance: 109.8
click at [161, 173] on div "Procedures" at bounding box center [160, 172] width 79 height 13
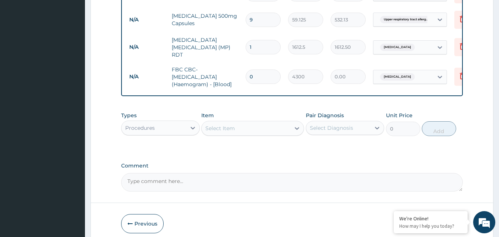
click at [246, 126] on div "Select Item" at bounding box center [245, 128] width 89 height 12
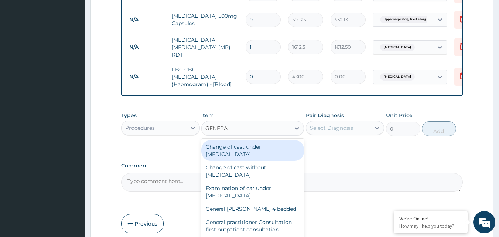
type input "GENERAL"
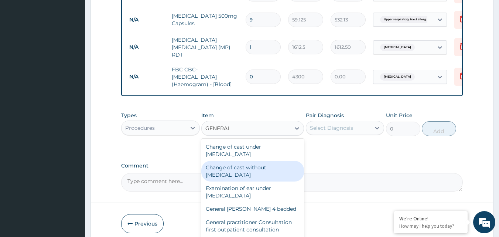
scroll to position [37, 0]
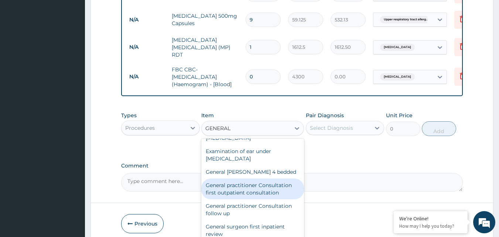
click at [260, 190] on div "General practitioner Consultation first outpatient consultation" at bounding box center [252, 188] width 103 height 21
type input "3547.5"
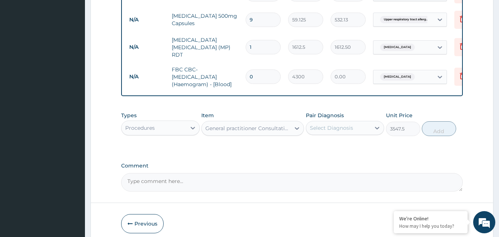
click at [352, 125] on div "Select Diagnosis" at bounding box center [338, 128] width 65 height 12
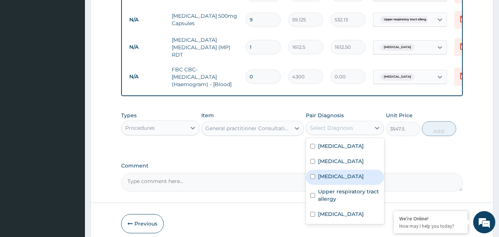
click at [346, 180] on label "Mixed malaria" at bounding box center [341, 175] width 46 height 7
checkbox input "true"
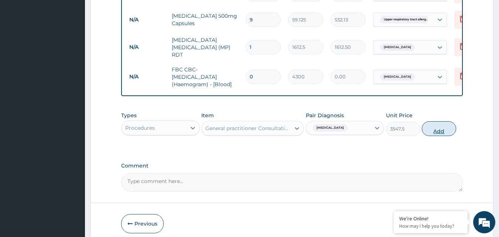
click at [424, 126] on button "Add" at bounding box center [438, 128] width 34 height 15
type input "0"
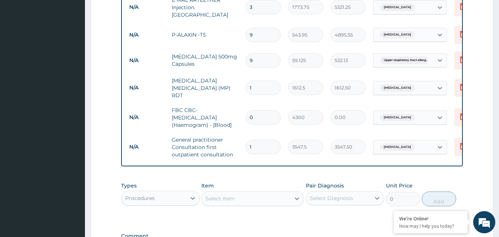
scroll to position [367, 0]
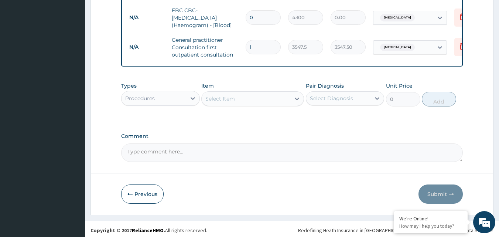
scroll to position [0, 29]
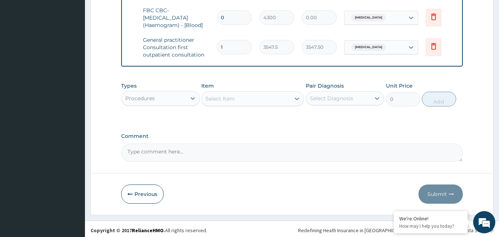
click at [242, 94] on div "Select Item" at bounding box center [245, 99] width 89 height 12
click at [148, 108] on div "Types Procedures Item Select Item Pair Diagnosis Select Diagnosis Unit Price 0 …" at bounding box center [292, 99] width 342 height 43
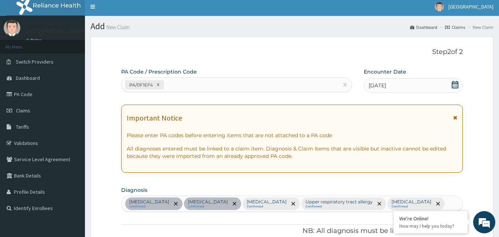
scroll to position [0, 0]
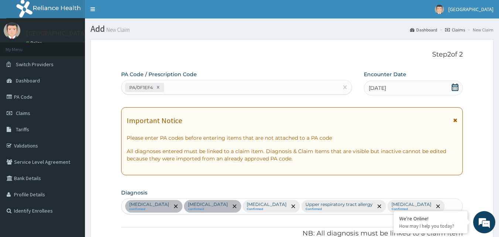
click at [190, 88] on div "PA/0F1EF4" at bounding box center [229, 87] width 217 height 12
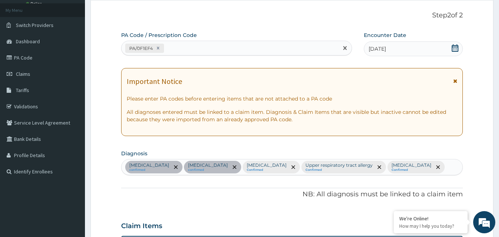
scroll to position [35, 0]
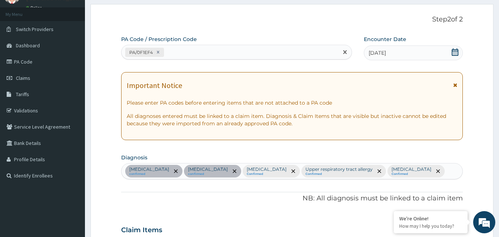
click at [175, 52] on div "PA/0F1EF4" at bounding box center [229, 52] width 217 height 12
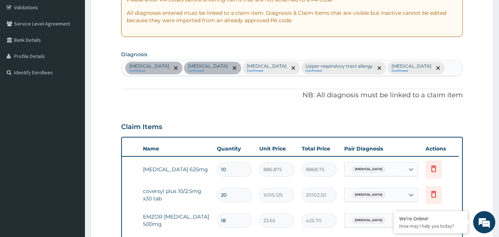
scroll to position [146, 0]
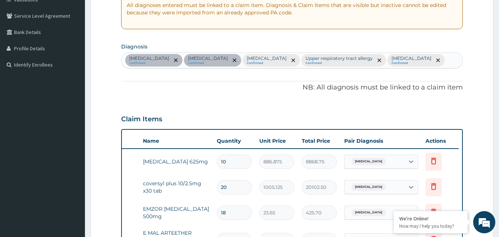
click at [197, 103] on div "PA Code / Prescription Code PA/0F1EF4 Encounter Date 13-08-2025 Important Notic…" at bounding box center [292, 209] width 342 height 569
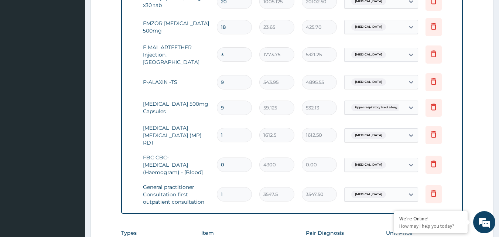
scroll to position [441, 0]
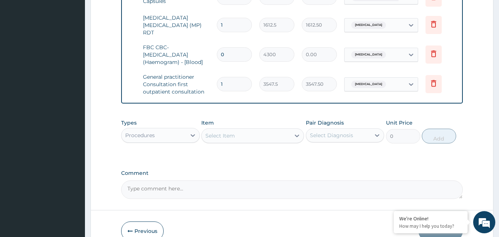
drag, startPoint x: 231, startPoint y: 48, endPoint x: 194, endPoint y: 48, distance: 37.3
click at [195, 48] on tr "N/A FBC CBC-Complete Blood Count (Haemogram) - [Blood] 0 4300 0.00 Bacterial se…" at bounding box center [278, 55] width 362 height 30
type input "1"
type input "4300.00"
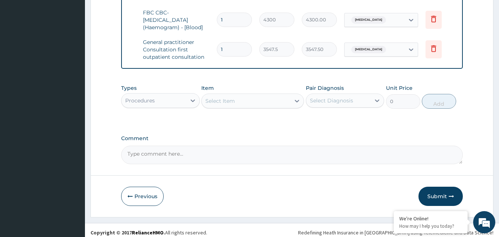
scroll to position [478, 0]
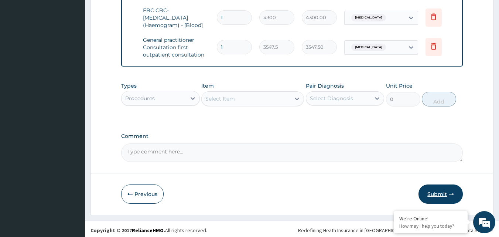
type input "1"
click at [440, 190] on button "Submit" at bounding box center [440, 193] width 44 height 19
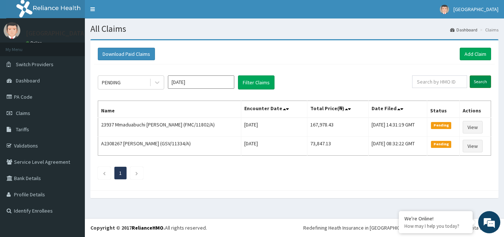
click at [477, 82] on input "Search" at bounding box center [480, 81] width 21 height 13
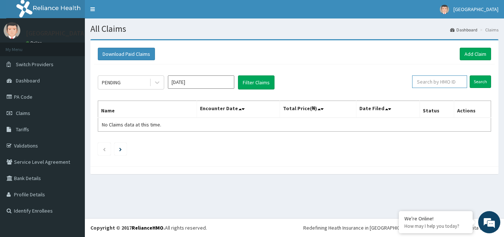
click at [431, 84] on input "text" at bounding box center [439, 81] width 55 height 13
type input "NBC/10347/A"
click at [482, 83] on input "Search" at bounding box center [480, 81] width 21 height 13
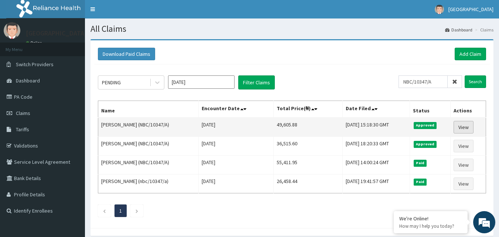
click at [467, 128] on link "View" at bounding box center [463, 127] width 20 height 13
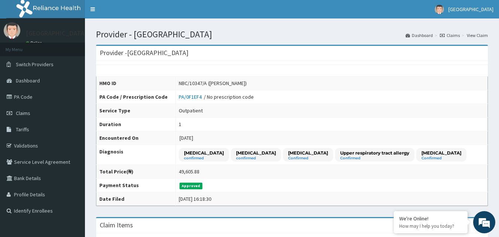
drag, startPoint x: 24, startPoint y: 111, endPoint x: 89, endPoint y: 125, distance: 66.5
click at [24, 111] on span "Claims" at bounding box center [23, 113] width 14 height 7
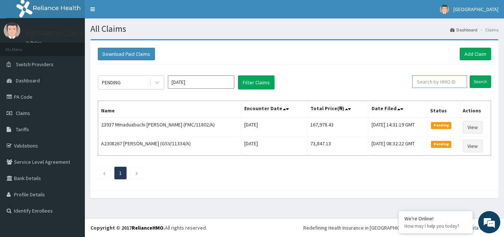
click at [434, 80] on input "text" at bounding box center [439, 81] width 55 height 13
type input "FMC/11503/A"
click at [481, 82] on input "Search" at bounding box center [480, 81] width 21 height 13
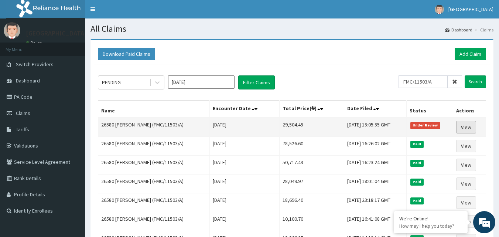
click at [465, 124] on link "View" at bounding box center [466, 127] width 20 height 13
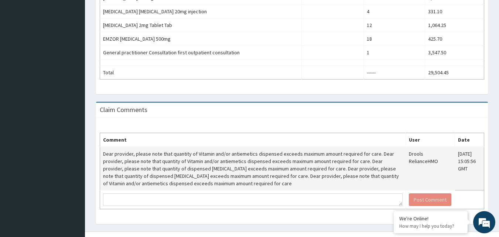
scroll to position [366, 0]
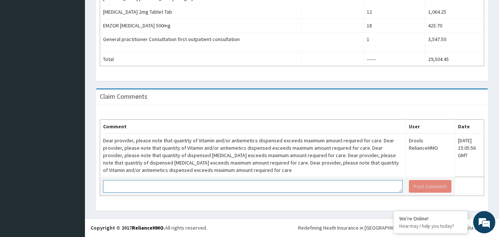
click at [132, 186] on textarea at bounding box center [252, 186] width 299 height 13
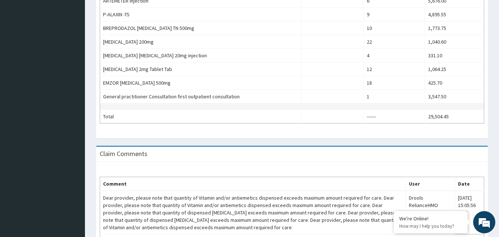
scroll to position [329, 0]
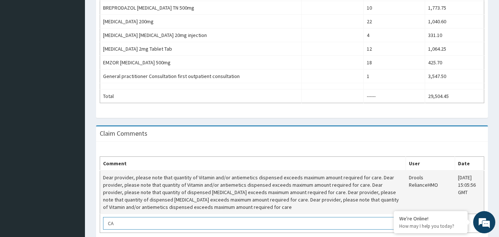
type textarea "C"
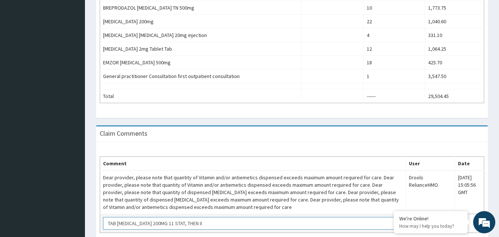
drag, startPoint x: 155, startPoint y: 224, endPoint x: 159, endPoint y: 220, distance: 5.5
click at [155, 223] on textarea "TAB [MEDICAL_DATA] 200MG 11 STAT, THEN II" at bounding box center [252, 223] width 299 height 13
click at [190, 224] on textarea "TAB [MEDICAL_DATA] 200MG II STAT, THEN II" at bounding box center [252, 223] width 299 height 13
click at [204, 221] on textarea "TAB [MEDICAL_DATA] 200MG II STAT, THEN II DAILY" at bounding box center [252, 223] width 299 height 13
click at [151, 223] on textarea "TAB [MEDICAL_DATA] 200MG II STAT, THEN II TDS X 4/7" at bounding box center [252, 223] width 299 height 13
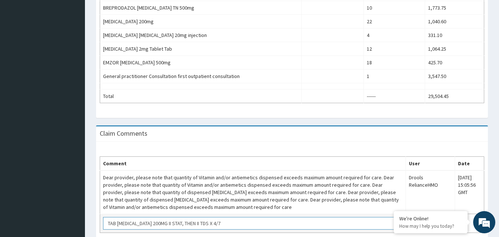
click at [152, 222] on textarea "TAB [MEDICAL_DATA] 200MG II STAT, THEN II TDS X 4/7" at bounding box center [252, 223] width 299 height 13
drag, startPoint x: 148, startPoint y: 224, endPoint x: 168, endPoint y: 216, distance: 20.9
click at [153, 223] on textarea "TAB [MEDICAL_DATA] 200MG II STAT, THEN II TDS X 4/7" at bounding box center [252, 223] width 299 height 13
drag, startPoint x: 148, startPoint y: 223, endPoint x: 154, endPoint y: 220, distance: 7.1
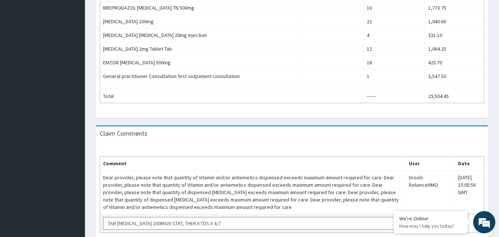
click at [151, 222] on textarea "TAB [MEDICAL_DATA] 200MGIV STAT, THEN II TDS X 4/7" at bounding box center [252, 223] width 299 height 13
click at [184, 223] on textarea "TAB [MEDICAL_DATA] STAT, THEN II TDS X 4/7" at bounding box center [252, 223] width 299 height 13
click at [193, 221] on textarea "TAB [MEDICAL_DATA] STAT, THEN II TDS X 6/7" at bounding box center [252, 223] width 299 height 13
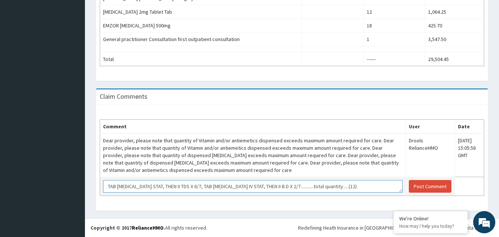
click at [190, 186] on textarea "TAB [MEDICAL_DATA] STAT, THEN II TDS X 6/7, TAB [MEDICAL_DATA] IV STAT, THEN II…" at bounding box center [252, 186] width 299 height 13
click at [354, 187] on textarea "TAB [MEDICAL_DATA] STAT, THEN II TDS X 6/7..........total quantity.....(22) TAB…" at bounding box center [252, 186] width 299 height 13
click at [108, 186] on textarea "TAB [MEDICAL_DATA] STAT, THEN II TDS X 6/7..........total quantity.....(22) TAB…" at bounding box center [252, 186] width 299 height 13
click at [185, 184] on textarea "TAB [MEDICAL_DATA] STAT, THEN II TDS X 6/7..........total quantity.....(22) TAB…" at bounding box center [252, 186] width 299 height 13
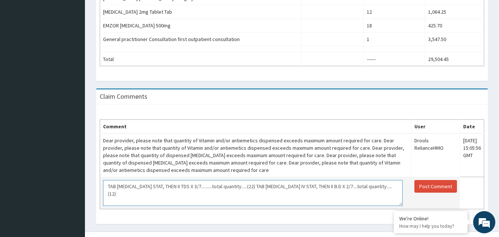
drag, startPoint x: 396, startPoint y: 191, endPoint x: 400, endPoint y: 204, distance: 13.9
click at [400, 204] on textarea "TAB [MEDICAL_DATA] STAT, THEN II TDS X 3/7..........total quantity.....(22) TAB…" at bounding box center [252, 193] width 299 height 26
click at [391, 189] on textarea "TAB [MEDICAL_DATA] STAT, THEN II TDS X 3/7..........total quantity.....(22) TAB…" at bounding box center [252, 193] width 299 height 26
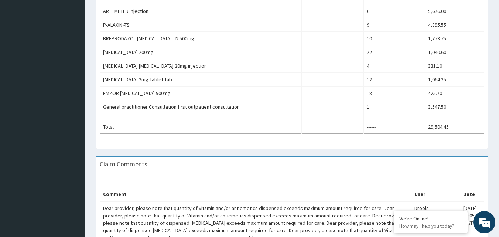
scroll to position [379, 0]
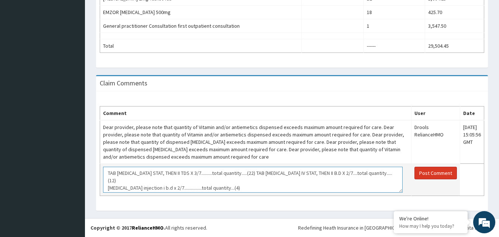
type textarea "TAB [MEDICAL_DATA] STAT, THEN II TDS X 3/7..........total quantity.....(22) TAB…"
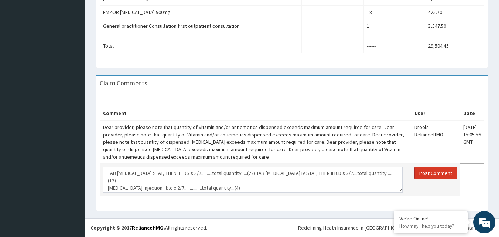
click at [430, 175] on button "Post Comment" at bounding box center [435, 172] width 42 height 13
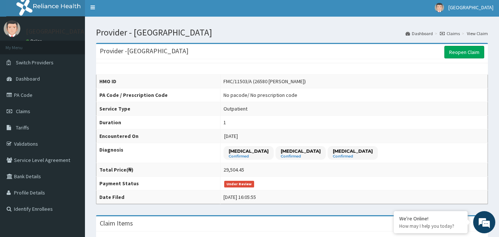
scroll to position [0, 0]
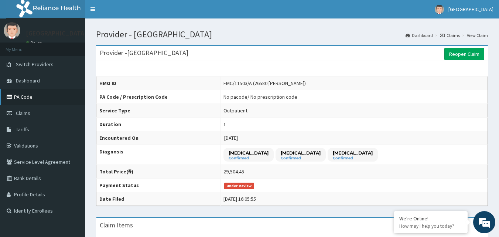
click at [23, 97] on link "PA Code" at bounding box center [42, 97] width 85 height 16
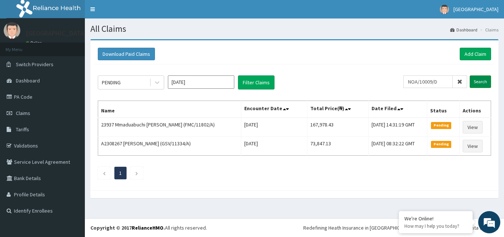
click at [483, 82] on input "Search" at bounding box center [480, 81] width 21 height 13
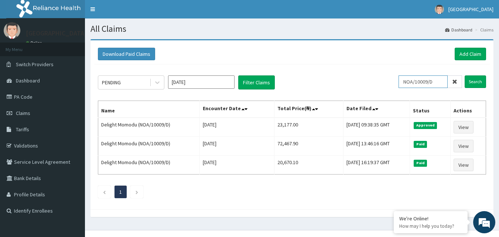
drag, startPoint x: 438, startPoint y: 79, endPoint x: 365, endPoint y: 80, distance: 73.1
click at [365, 80] on div "PENDING [DATE] Filter Claims NOA/10009/D Search" at bounding box center [292, 82] width 388 height 14
type input "noa/10009/c"
drag, startPoint x: 473, startPoint y: 79, endPoint x: 333, endPoint y: 76, distance: 139.9
click at [469, 77] on input "Search" at bounding box center [474, 81] width 21 height 13
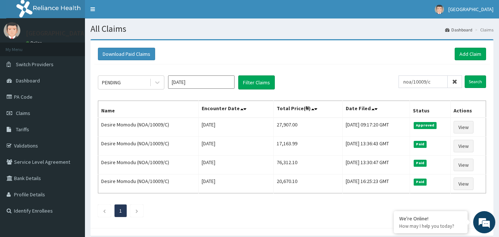
drag, startPoint x: 25, startPoint y: 111, endPoint x: 254, endPoint y: 113, distance: 228.1
click at [25, 112] on span "Claims" at bounding box center [23, 113] width 14 height 7
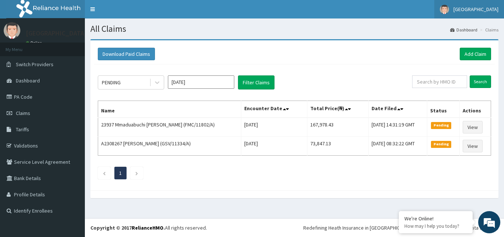
click at [467, 11] on span "[GEOGRAPHIC_DATA]" at bounding box center [476, 9] width 45 height 7
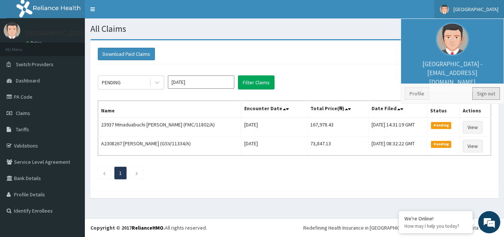
drag, startPoint x: 482, startPoint y: 94, endPoint x: 434, endPoint y: 96, distance: 47.3
click at [481, 94] on link "Sign out" at bounding box center [486, 93] width 28 height 13
